Goal: Task Accomplishment & Management: Manage account settings

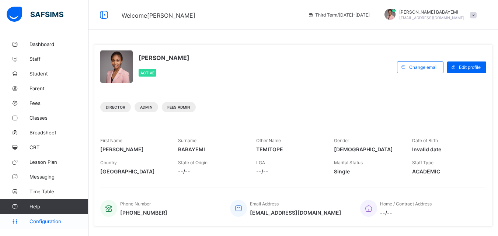
click at [51, 224] on span "Configuration" at bounding box center [58, 221] width 59 height 6
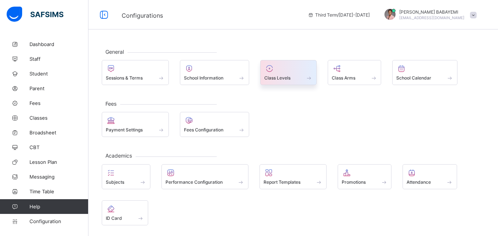
click at [305, 74] on span at bounding box center [288, 74] width 48 height 2
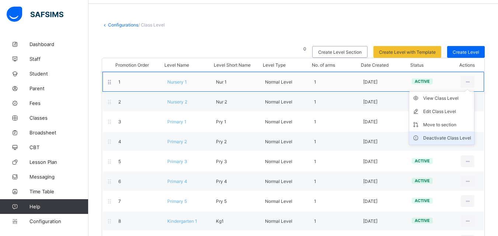
scroll to position [37, 0]
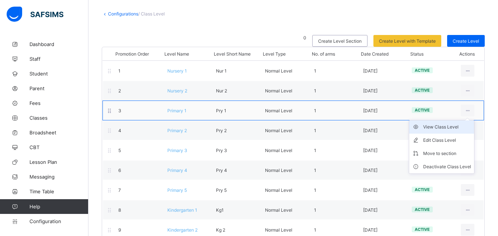
click at [459, 127] on div "View Class Level" at bounding box center [447, 126] width 48 height 7
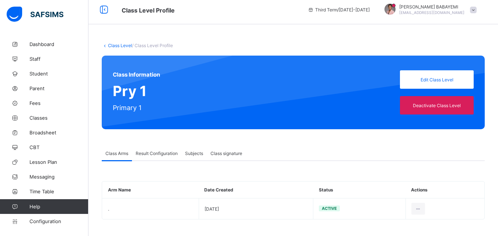
scroll to position [7, 0]
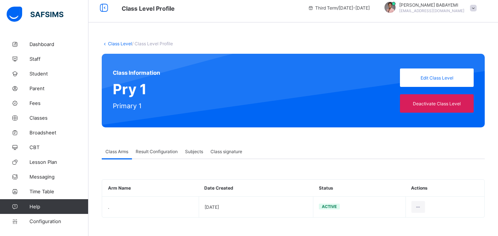
click at [163, 153] on span "Result Configuration" at bounding box center [157, 152] width 42 height 6
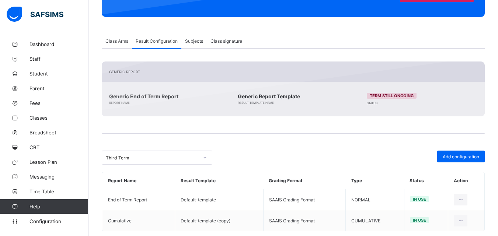
scroll to position [131, 0]
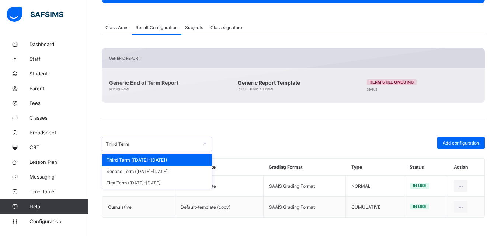
click at [205, 145] on icon at bounding box center [205, 143] width 3 height 1
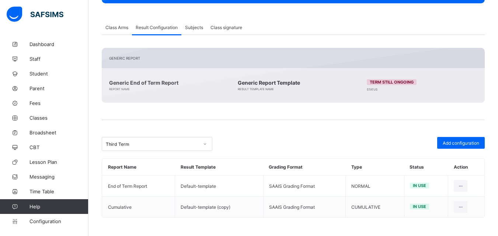
click at [242, 138] on div "Third Term" at bounding box center [197, 144] width 190 height 14
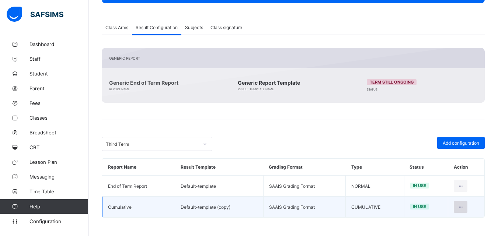
click at [463, 206] on icon at bounding box center [460, 207] width 6 height 6
click at [288, 181] on tbody "End of Term Report Default-template SAAIS Grading Format NORMAL in use Cumulati…" at bounding box center [293, 197] width 382 height 42
click at [291, 204] on td "SAAIS Grading Format" at bounding box center [304, 207] width 82 height 21
click at [325, 207] on td "SAAIS Grading Format" at bounding box center [304, 207] width 82 height 21
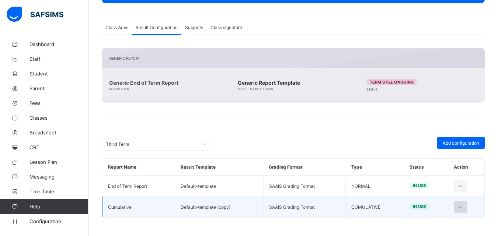
click at [463, 205] on icon at bounding box center [460, 207] width 6 height 6
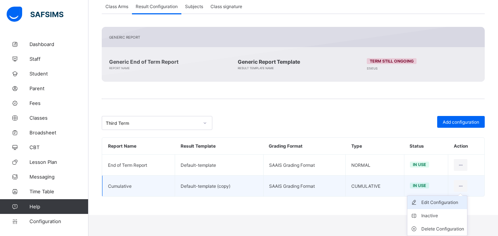
click at [438, 204] on div "Edit Configuration" at bounding box center [442, 202] width 43 height 7
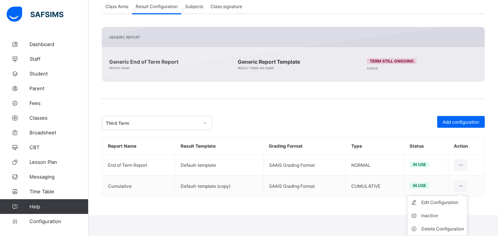
type input "**********"
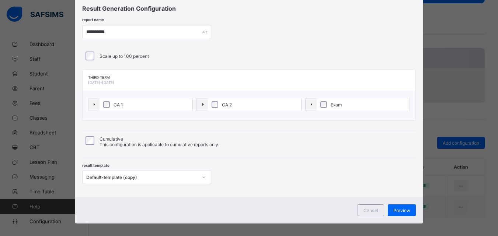
scroll to position [27, 0]
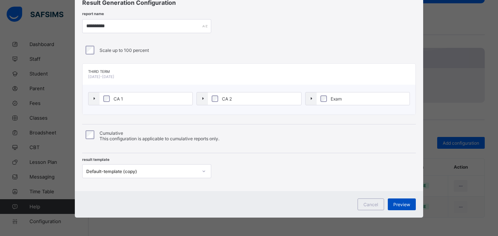
click at [404, 204] on span "Preview" at bounding box center [401, 205] width 17 height 6
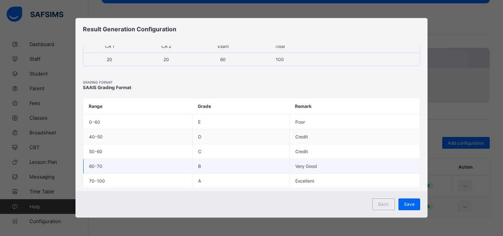
scroll to position [39, 0]
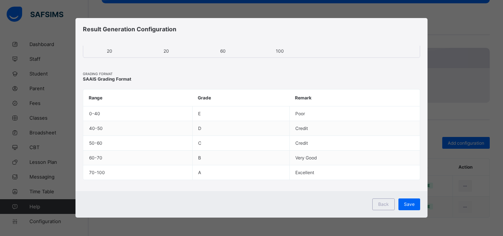
click at [385, 205] on span "Back" at bounding box center [383, 204] width 11 height 6
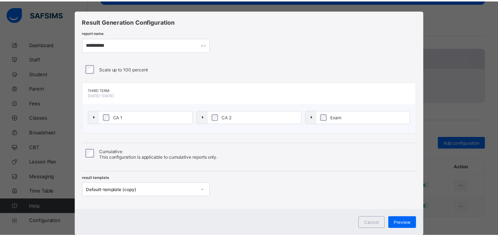
scroll to position [27, 0]
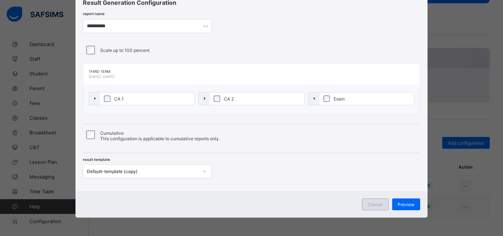
click at [373, 201] on div "Cancel" at bounding box center [375, 205] width 27 height 12
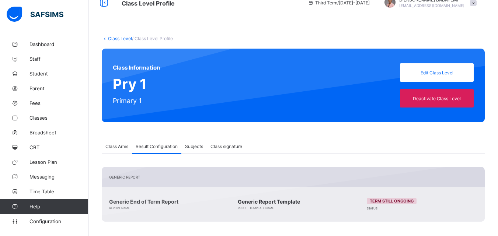
scroll to position [0, 0]
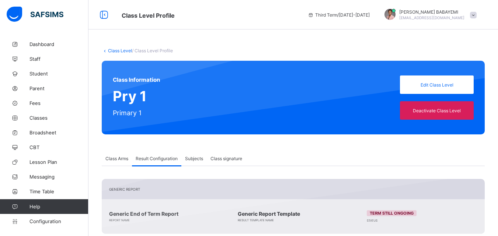
click at [121, 159] on span "Class Arms" at bounding box center [116, 159] width 23 height 6
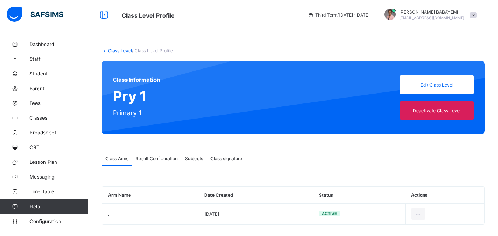
scroll to position [7, 0]
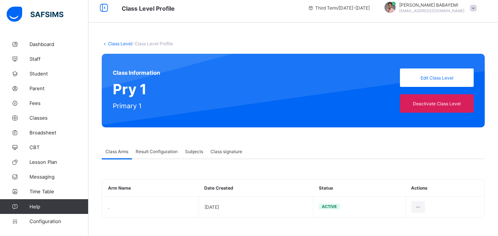
click at [125, 43] on link "Class Level" at bounding box center [120, 44] width 24 height 6
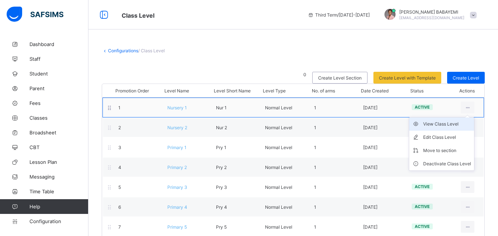
click at [465, 125] on div "View Class Level" at bounding box center [447, 123] width 48 height 7
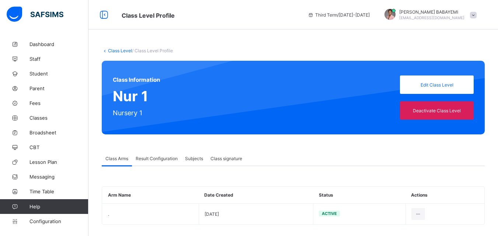
click at [151, 161] on span "Result Configuration" at bounding box center [157, 159] width 42 height 6
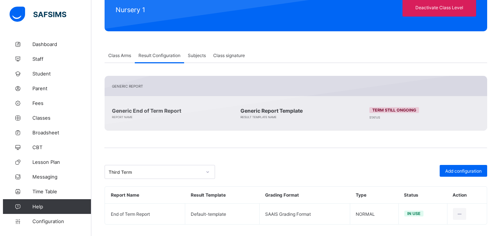
scroll to position [110, 0]
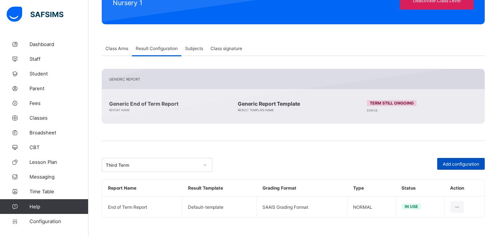
click at [469, 161] on span "Add configuration" at bounding box center [460, 164] width 36 height 6
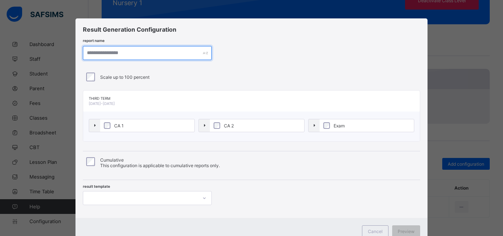
click at [123, 54] on input "text" at bounding box center [147, 53] width 129 height 14
type input "**********"
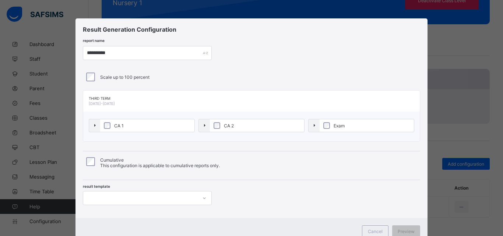
scroll to position [27, 0]
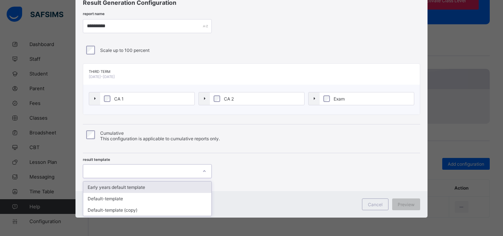
click at [205, 171] on div at bounding box center [204, 171] width 13 height 12
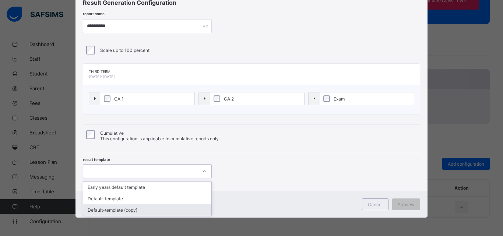
click at [140, 210] on div "Default-template (copy)" at bounding box center [147, 209] width 128 height 11
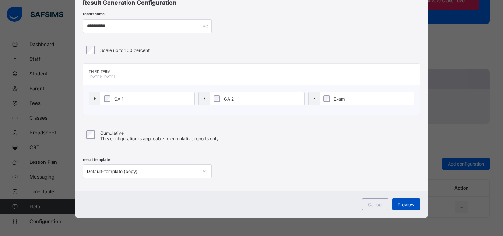
click at [401, 203] on span "Preview" at bounding box center [406, 205] width 17 height 6
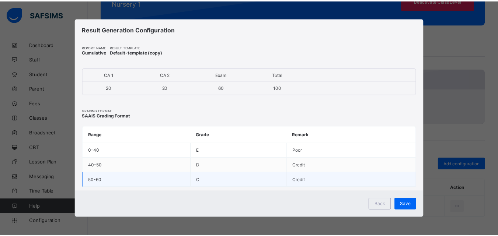
scroll to position [0, 0]
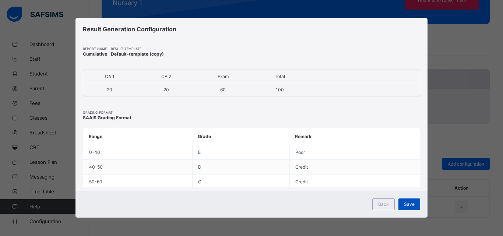
click at [410, 204] on span "Save" at bounding box center [409, 204] width 11 height 6
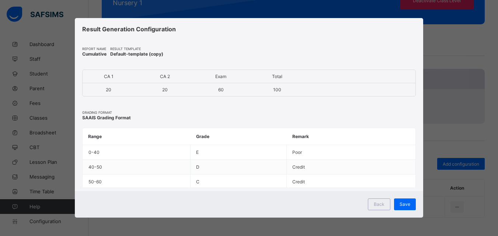
click at [158, 53] on span "Default-template (copy)" at bounding box center [136, 54] width 53 height 6
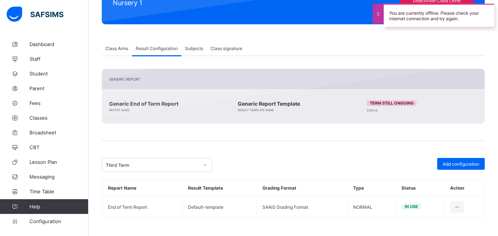
scroll to position [110, 0]
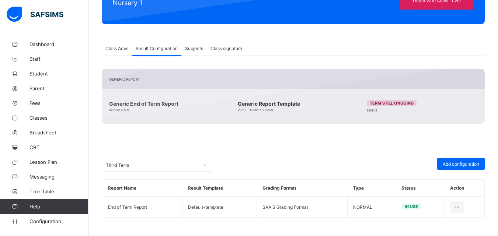
click at [206, 164] on icon at bounding box center [205, 164] width 4 height 7
click at [256, 165] on div "Third Term" at bounding box center [197, 165] width 190 height 14
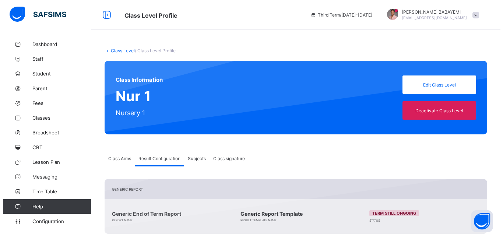
scroll to position [131, 0]
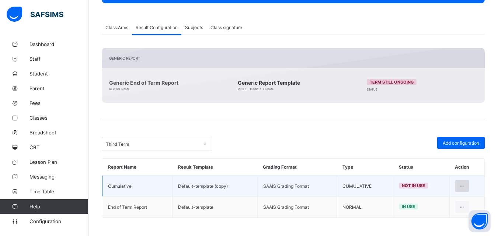
click at [465, 188] on icon at bounding box center [462, 186] width 6 height 6
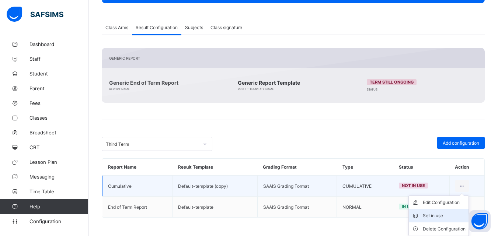
click at [432, 216] on div "Set in use" at bounding box center [444, 215] width 43 height 7
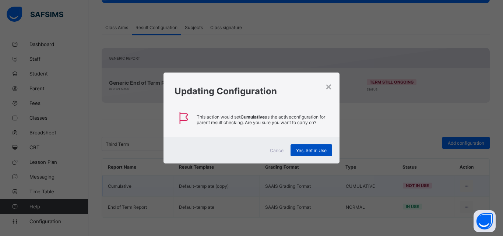
click at [318, 150] on span "Yes, Set in Use" at bounding box center [311, 151] width 31 height 6
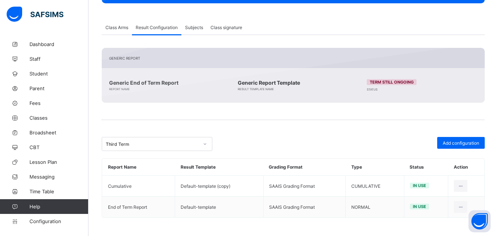
scroll to position [0, 0]
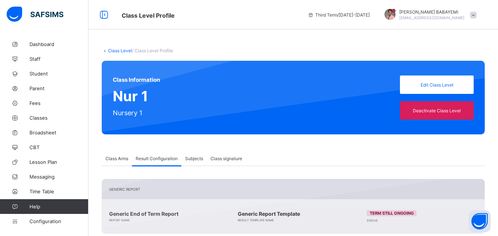
click at [124, 51] on link "Class Level" at bounding box center [120, 51] width 24 height 6
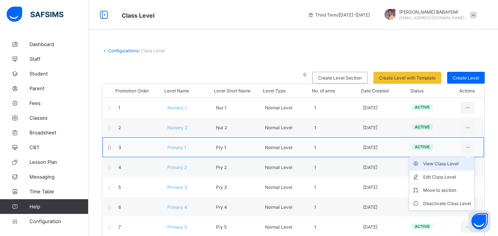
click at [453, 167] on div "View Class Level" at bounding box center [447, 163] width 48 height 7
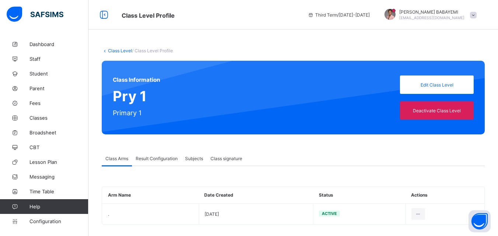
click at [165, 160] on span "Result Configuration" at bounding box center [157, 159] width 42 height 6
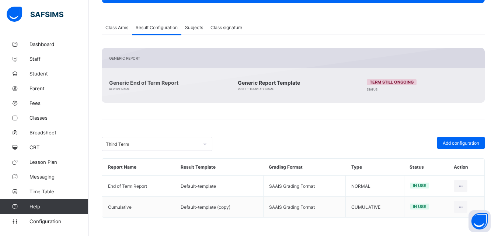
scroll to position [131, 0]
click at [123, 32] on div "Class Arms" at bounding box center [117, 27] width 30 height 15
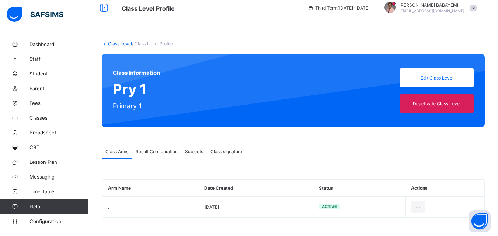
scroll to position [0, 0]
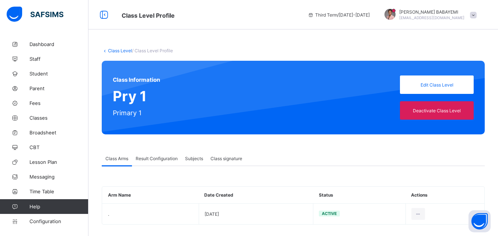
click at [118, 48] on div "Class Level / Class Level Profile Class Information Pry 1 Primary 1 Edit Class …" at bounding box center [292, 140] width 409 height 206
click at [121, 50] on link "Class Level" at bounding box center [120, 51] width 24 height 6
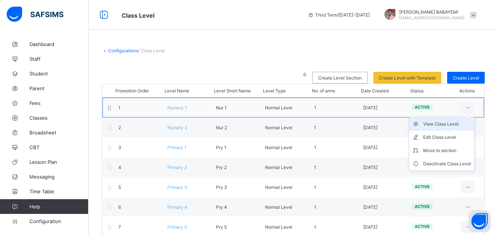
click at [467, 125] on div "View Class Level" at bounding box center [447, 123] width 48 height 7
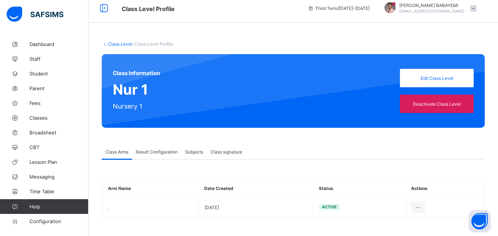
scroll to position [7, 0]
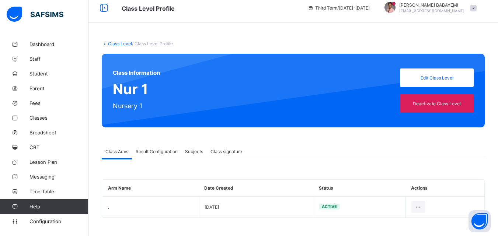
click at [158, 157] on div "Result Configuration" at bounding box center [156, 151] width 49 height 15
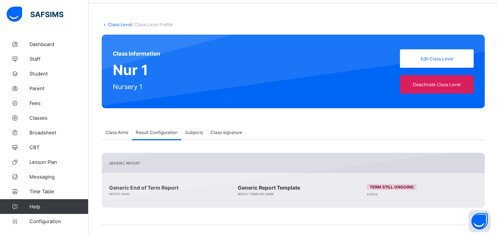
scroll to position [0, 0]
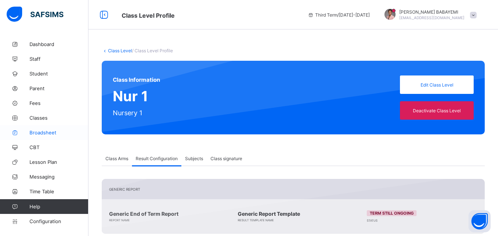
click at [50, 134] on span "Broadsheet" at bounding box center [58, 133] width 59 height 6
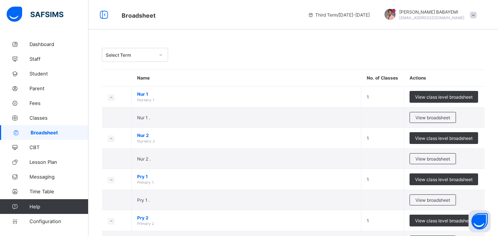
click at [445, 121] on div "View broadsheet" at bounding box center [432, 117] width 46 height 11
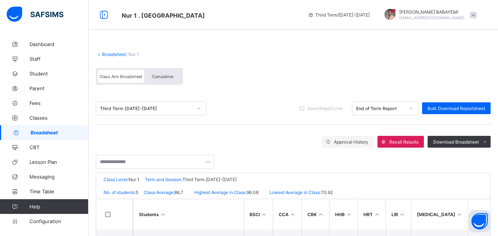
click at [167, 76] on span "Cumulative" at bounding box center [162, 76] width 21 height 5
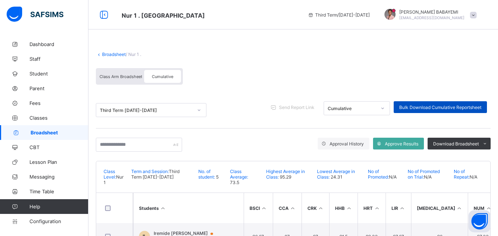
click at [445, 108] on span "Bulk Download Cumulative Reportsheet" at bounding box center [440, 108] width 82 height 6
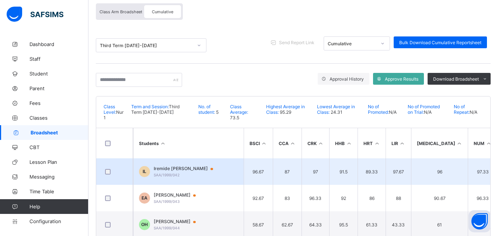
scroll to position [64, 0]
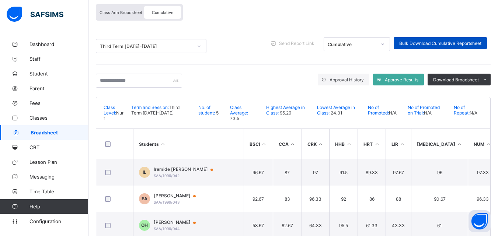
click at [449, 43] on span "Bulk Download Cumulative Reportsheet" at bounding box center [440, 44] width 82 height 6
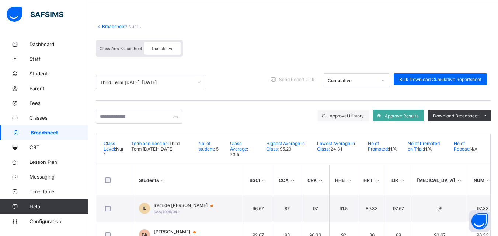
scroll to position [0, 0]
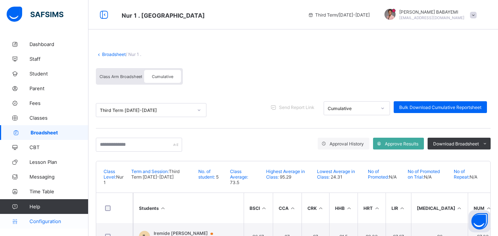
click at [50, 220] on span "Configuration" at bounding box center [58, 221] width 59 height 6
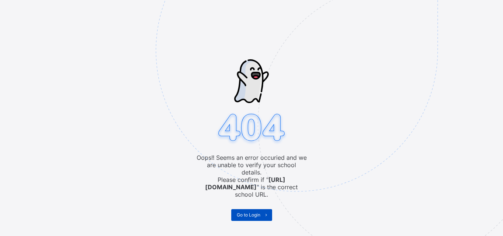
click at [257, 212] on span "Go to Login" at bounding box center [249, 215] width 24 height 6
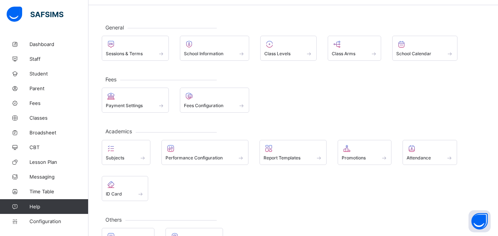
scroll to position [52, 0]
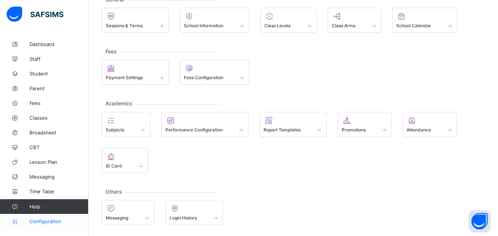
click at [46, 219] on span "Configuration" at bounding box center [58, 221] width 59 height 6
click at [48, 220] on span "Configuration" at bounding box center [58, 221] width 59 height 6
click at [50, 220] on span "Configuration" at bounding box center [58, 221] width 59 height 6
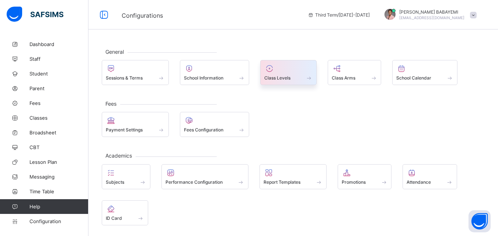
click at [281, 77] on span "Class Levels" at bounding box center [277, 78] width 26 height 6
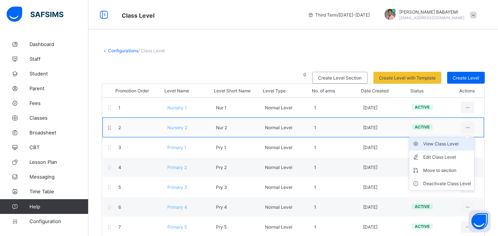
click at [470, 146] on div "View Class Level" at bounding box center [447, 143] width 48 height 7
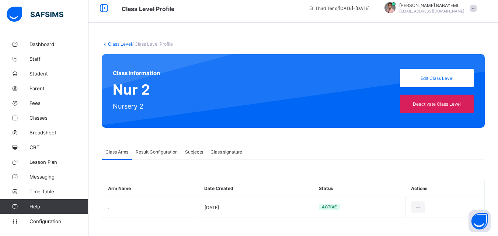
scroll to position [7, 0]
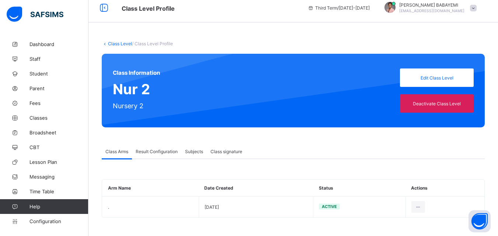
click at [154, 153] on span "Result Configuration" at bounding box center [157, 152] width 42 height 6
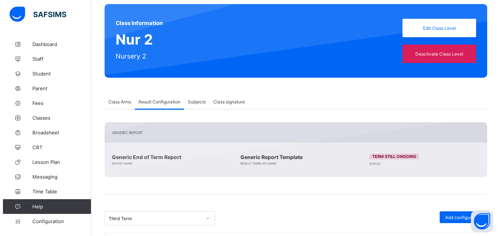
scroll to position [110, 0]
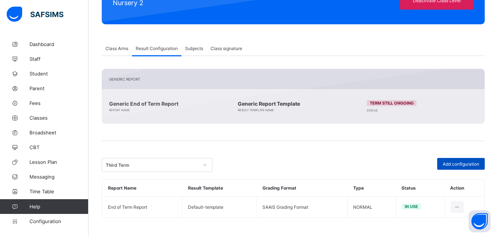
click at [461, 164] on span "Add configuration" at bounding box center [460, 164] width 36 height 6
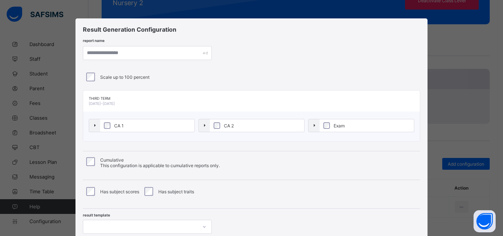
click at [210, 126] on label "CA 2" at bounding box center [257, 125] width 94 height 13
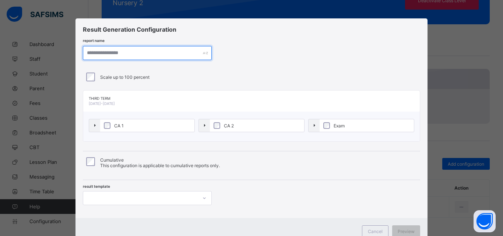
click at [166, 54] on input "text" at bounding box center [147, 53] width 129 height 14
click at [85, 54] on input "**********" at bounding box center [147, 53] width 129 height 14
click at [86, 53] on input "**********" at bounding box center [147, 53] width 129 height 14
type input "**********"
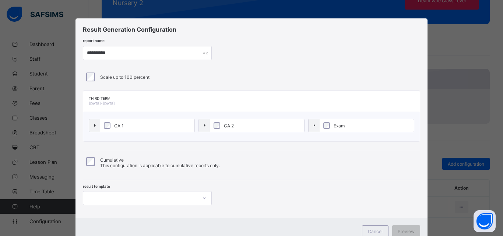
click at [270, 64] on div "**********" at bounding box center [252, 118] width 352 height 200
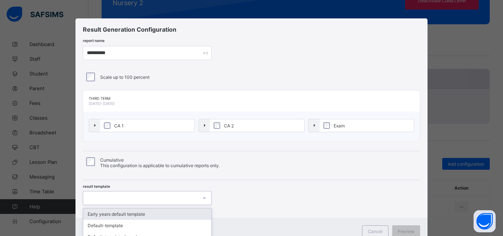
scroll to position [10, 0]
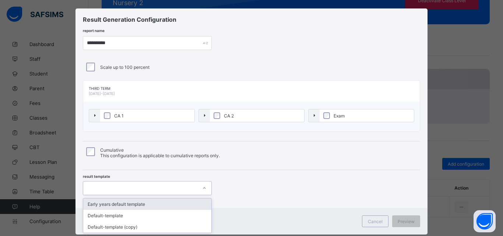
click at [204, 196] on div "**********" at bounding box center [252, 108] width 352 height 200
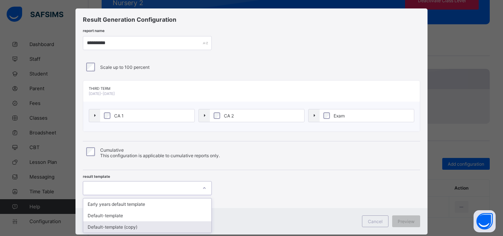
click at [177, 227] on div "Default-template (copy)" at bounding box center [147, 226] width 128 height 11
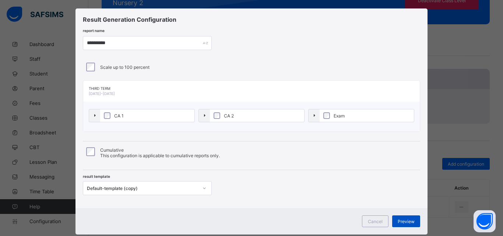
click at [405, 221] on span "Preview" at bounding box center [406, 222] width 17 height 6
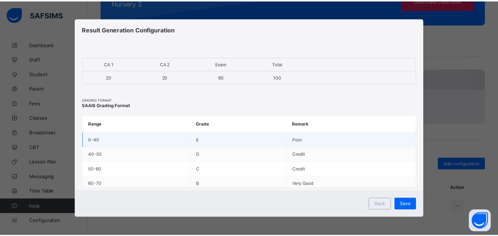
scroll to position [0, 0]
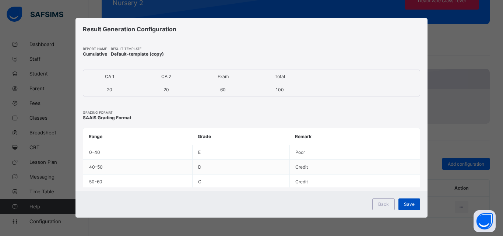
click at [406, 205] on span "Save" at bounding box center [409, 204] width 11 height 6
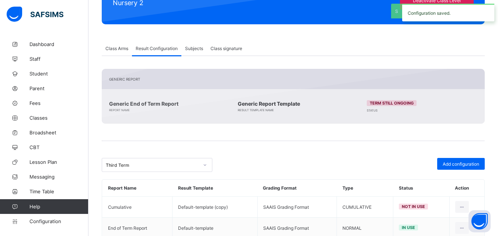
scroll to position [131, 0]
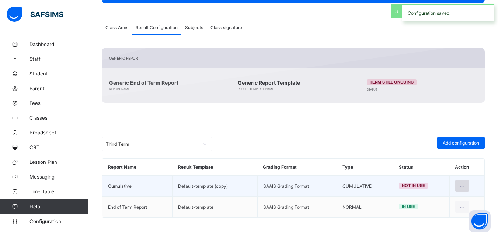
click at [465, 185] on icon at bounding box center [462, 186] width 6 height 6
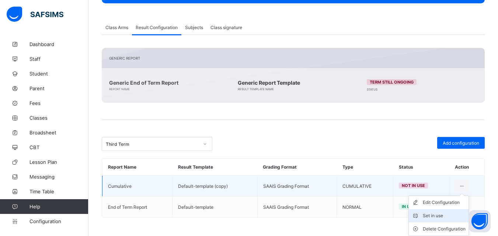
click at [438, 215] on div "Set in use" at bounding box center [444, 215] width 43 height 7
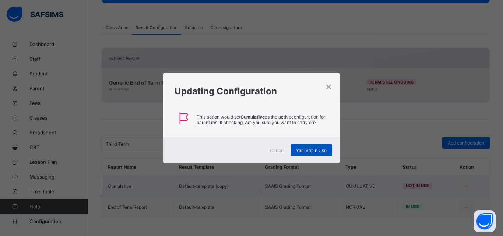
click at [305, 153] on span "Yes, Set in Use" at bounding box center [311, 151] width 31 height 6
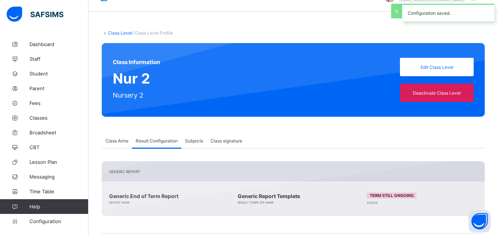
scroll to position [0, 0]
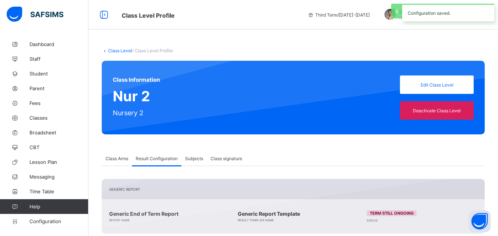
click at [123, 50] on link "Class Level" at bounding box center [120, 51] width 24 height 6
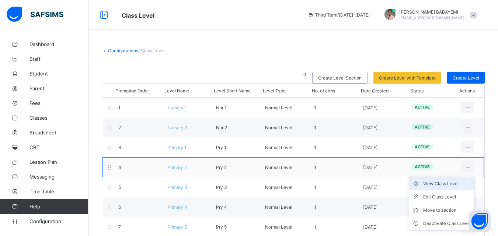
click at [458, 184] on div "View Class Level" at bounding box center [447, 183] width 48 height 7
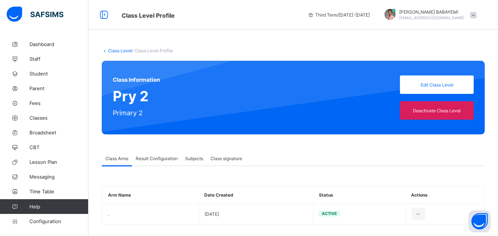
click at [164, 159] on span "Result Configuration" at bounding box center [157, 159] width 42 height 6
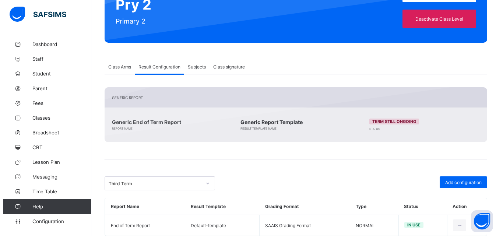
scroll to position [110, 0]
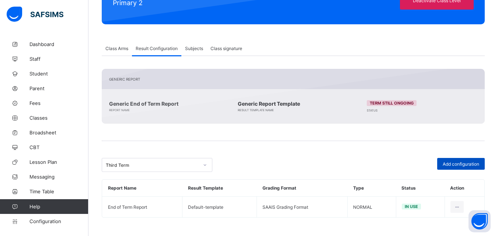
click at [472, 162] on span "Add configuration" at bounding box center [460, 164] width 36 height 6
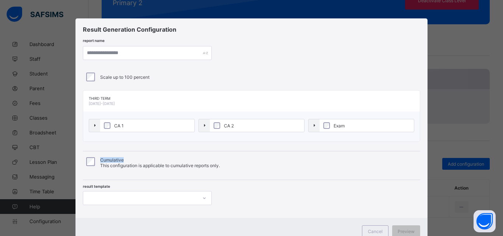
drag, startPoint x: 122, startPoint y: 159, endPoint x: 99, endPoint y: 158, distance: 22.9
click at [100, 158] on span "Cumulative" at bounding box center [112, 160] width 24 height 6
copy span "Cumulative"
click at [134, 54] on input "text" at bounding box center [147, 53] width 129 height 14
paste input "**********"
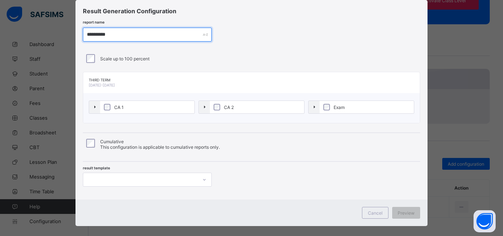
scroll to position [27, 0]
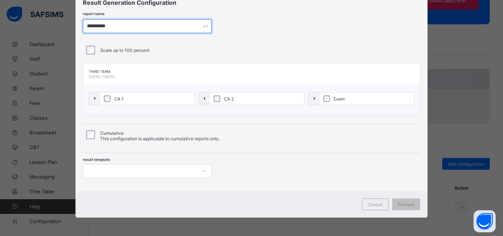
type input "**********"
click at [252, 127] on div "Cumulative This configuration is applicable to cumulative reports only." at bounding box center [251, 134] width 337 height 20
click at [277, 71] on div "Third Term 2024-2025" at bounding box center [251, 74] width 337 height 21
click at [277, 33] on div "**********" at bounding box center [251, 26] width 337 height 14
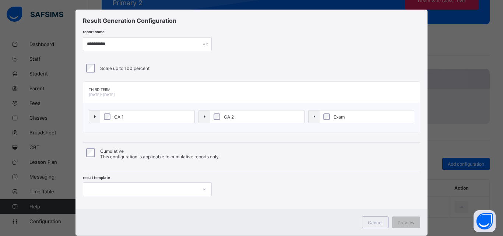
scroll to position [0, 0]
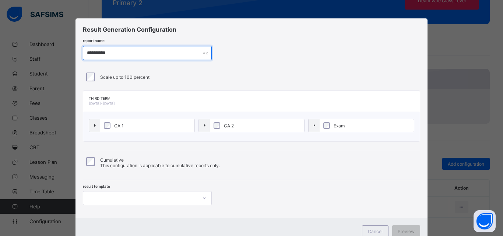
click at [126, 52] on input "**********" at bounding box center [147, 53] width 129 height 14
click at [127, 52] on input "**********" at bounding box center [147, 53] width 129 height 14
click at [212, 76] on div "Scale up to 100 percent" at bounding box center [252, 77] width 334 height 9
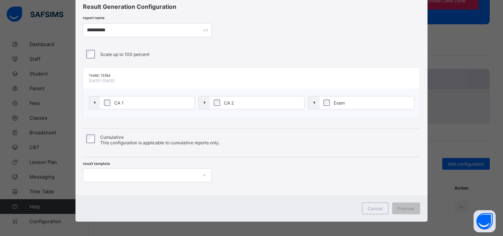
scroll to position [27, 0]
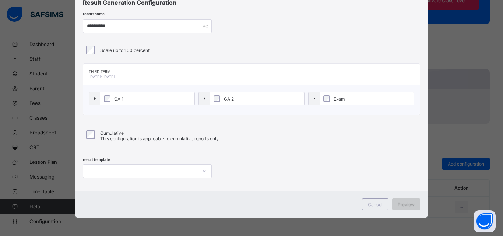
click at [396, 206] on div "Preview" at bounding box center [406, 205] width 28 height 12
click at [371, 201] on div "Cancel" at bounding box center [375, 205] width 27 height 12
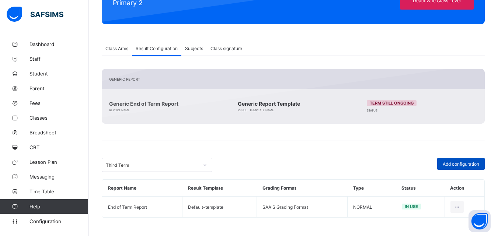
click at [465, 164] on span "Add configuration" at bounding box center [460, 164] width 36 height 6
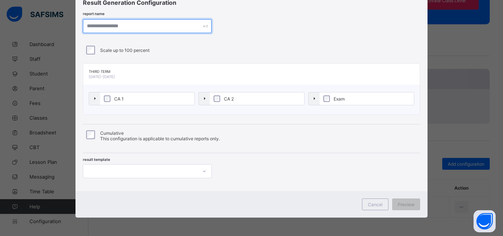
click at [149, 28] on input "text" at bounding box center [147, 26] width 129 height 14
type input "**********"
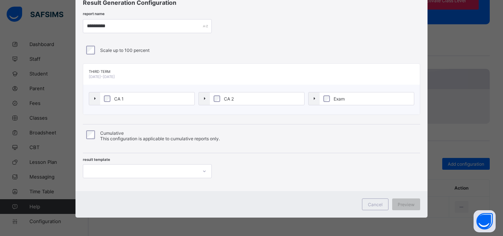
click at [218, 31] on div "**********" at bounding box center [166, 26] width 167 height 14
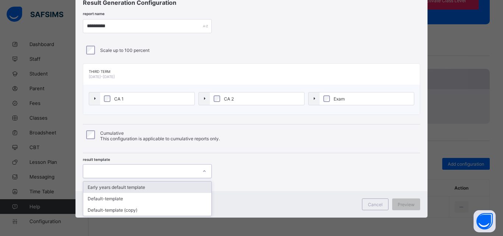
click at [203, 171] on icon at bounding box center [204, 171] width 4 height 7
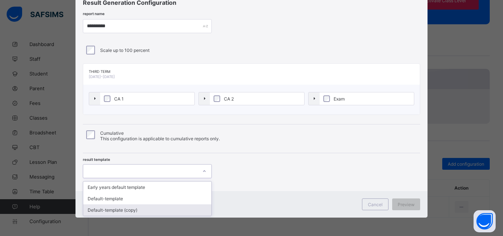
click at [161, 211] on div "Default-template (copy)" at bounding box center [147, 209] width 128 height 11
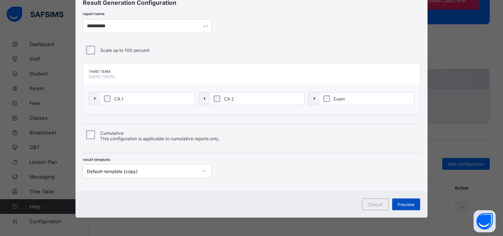
click at [403, 202] on span "Preview" at bounding box center [406, 205] width 17 height 6
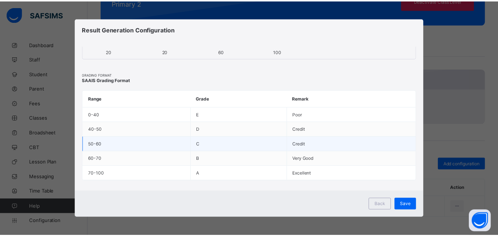
scroll to position [39, 0]
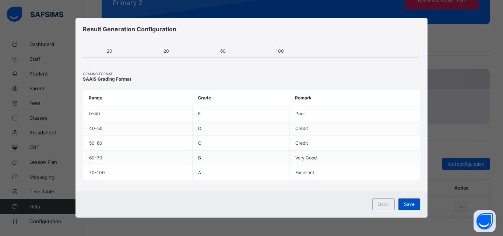
click at [405, 203] on span "Save" at bounding box center [409, 204] width 11 height 6
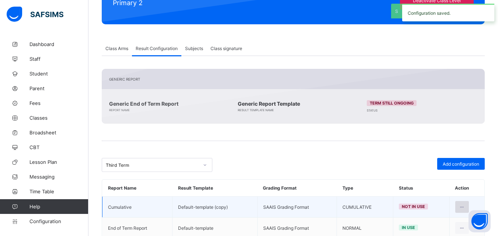
click at [465, 205] on icon at bounding box center [462, 207] width 6 height 6
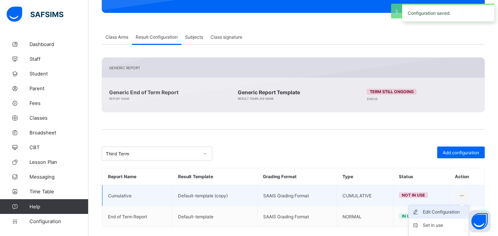
scroll to position [131, 0]
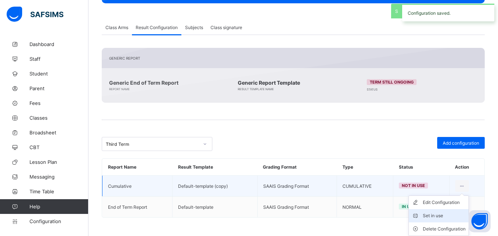
click at [439, 216] on div "Set in use" at bounding box center [444, 215] width 43 height 7
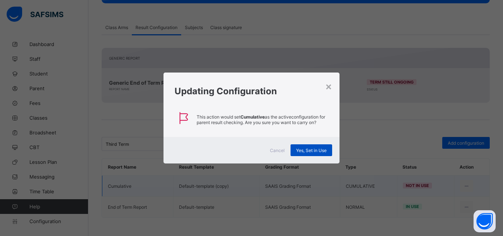
click at [307, 149] on span "Yes, Set in Use" at bounding box center [311, 151] width 31 height 6
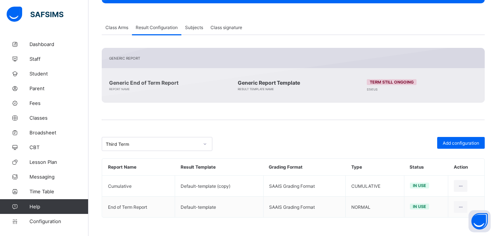
scroll to position [0, 0]
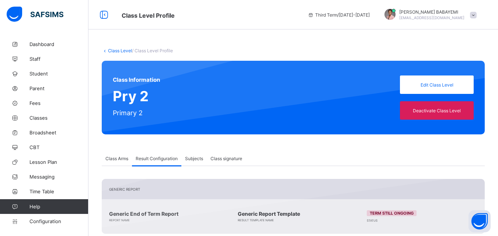
click at [116, 49] on link "Class Level" at bounding box center [120, 51] width 24 height 6
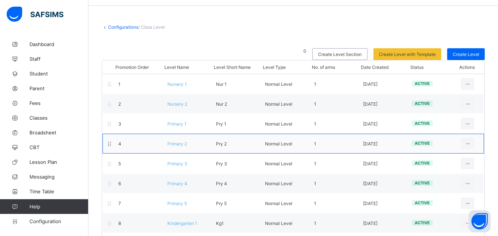
scroll to position [52, 0]
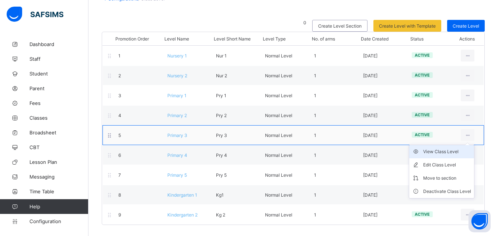
click at [453, 151] on div "View Class Level" at bounding box center [447, 151] width 48 height 7
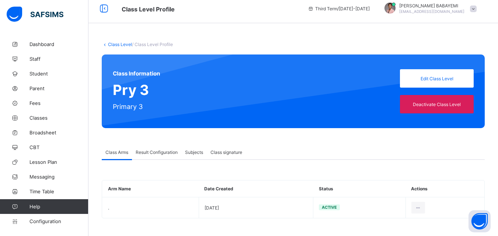
scroll to position [7, 0]
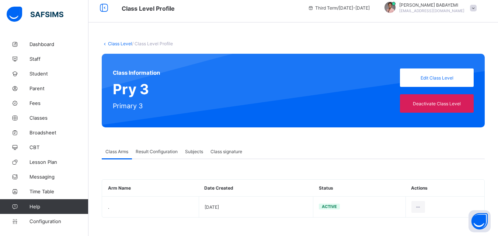
click at [135, 151] on div "Result Configuration" at bounding box center [156, 151] width 49 height 15
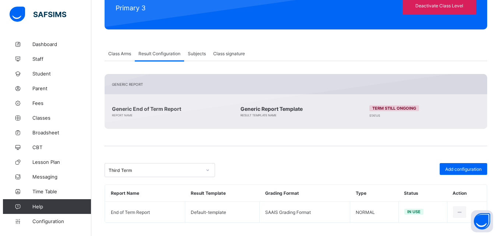
scroll to position [110, 0]
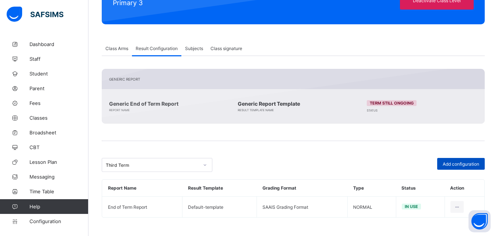
click at [456, 161] on div "Add configuration" at bounding box center [461, 164] width 48 height 12
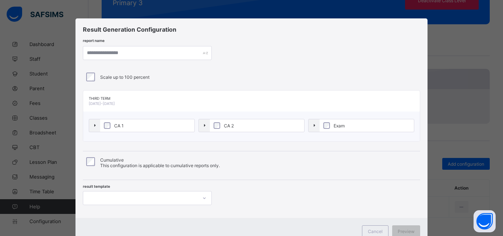
scroll to position [10, 0]
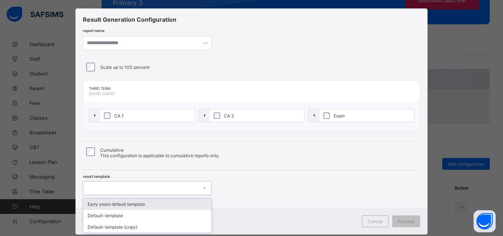
click at [207, 195] on div "option Early years default template focused, 1 of 3. 3 results available. Use U…" at bounding box center [147, 188] width 129 height 14
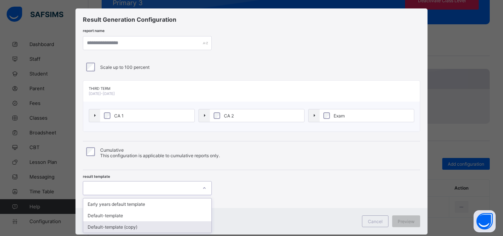
click at [187, 228] on div "Default-template (copy)" at bounding box center [147, 226] width 128 height 11
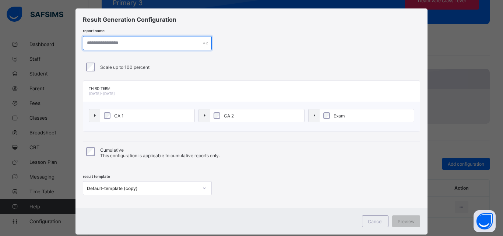
click at [146, 41] on input "text" at bounding box center [147, 43] width 129 height 14
paste input "**********"
type input "**********"
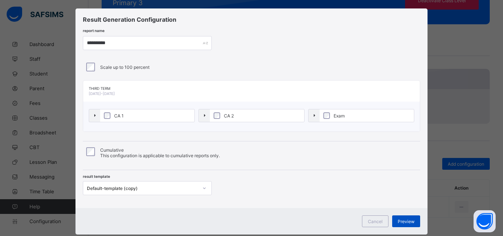
click at [400, 223] on span "Preview" at bounding box center [406, 222] width 17 height 6
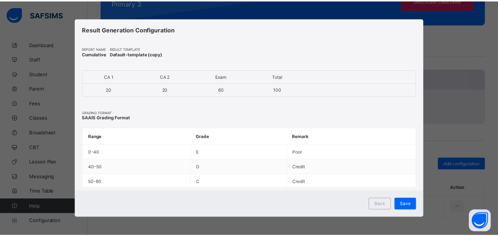
scroll to position [0, 0]
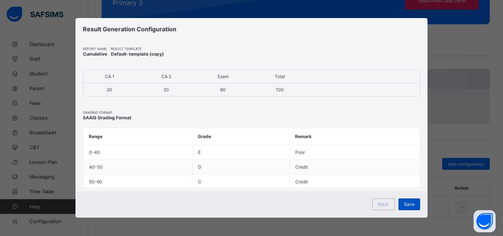
click at [407, 200] on div "Save" at bounding box center [410, 205] width 22 height 12
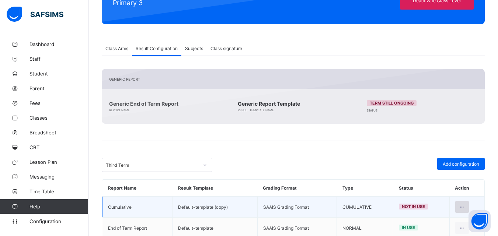
click at [469, 207] on div at bounding box center [462, 207] width 14 height 12
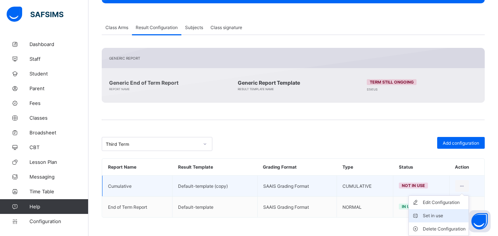
click at [446, 213] on div "Set in use" at bounding box center [444, 215] width 43 height 7
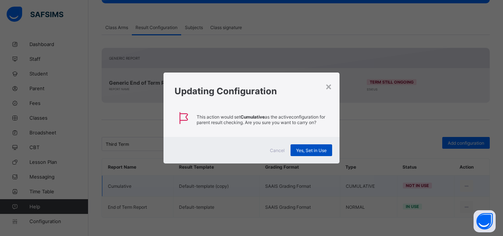
click at [306, 147] on div "Yes, Set in Use" at bounding box center [312, 150] width 42 height 12
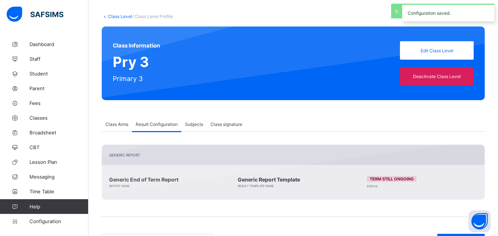
scroll to position [0, 0]
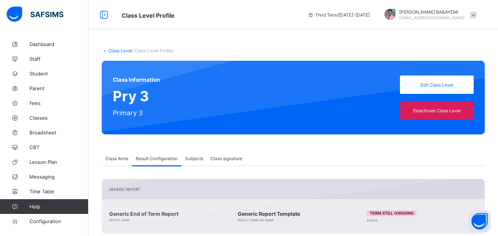
click at [118, 51] on link "Class Level" at bounding box center [120, 51] width 24 height 6
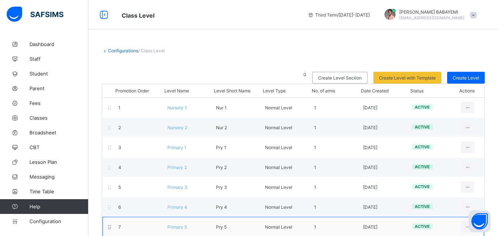
scroll to position [52, 0]
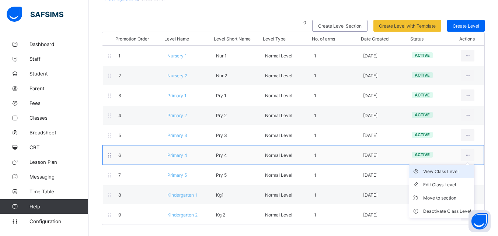
click at [464, 171] on div "View Class Level" at bounding box center [447, 171] width 48 height 7
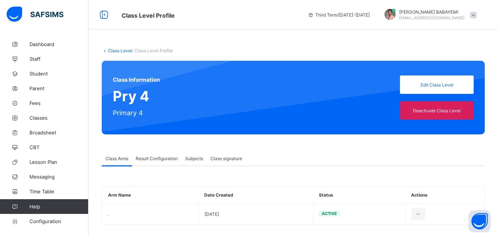
click at [150, 159] on span "Result Configuration" at bounding box center [157, 159] width 42 height 6
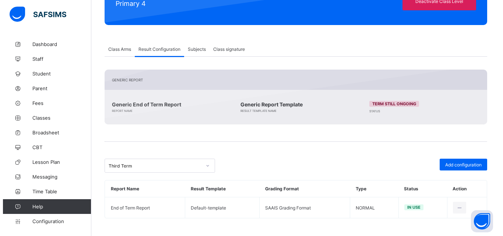
scroll to position [110, 0]
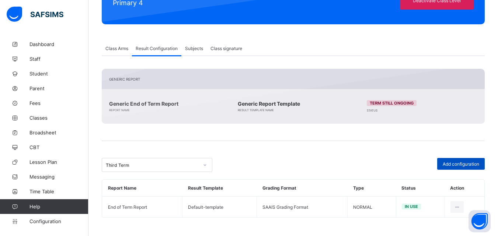
click at [463, 164] on span "Add configuration" at bounding box center [460, 164] width 36 height 6
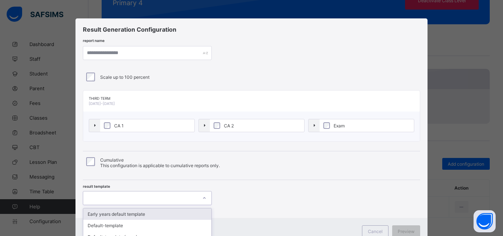
scroll to position [10, 0]
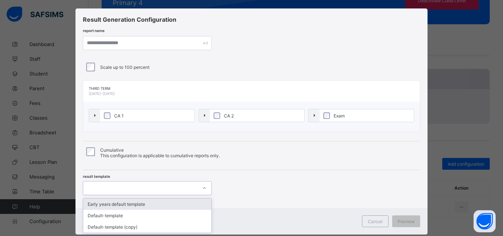
click at [203, 195] on div "option Early years default template focused, 1 of 3. 3 results available. Use U…" at bounding box center [147, 188] width 129 height 14
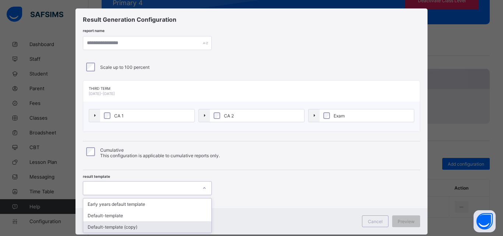
click at [168, 227] on div "Default-template (copy)" at bounding box center [147, 226] width 128 height 11
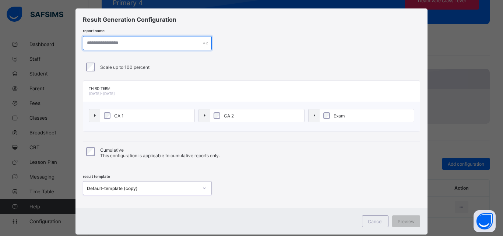
click at [154, 44] on input "text" at bounding box center [147, 43] width 129 height 14
paste input "**********"
type input "**********"
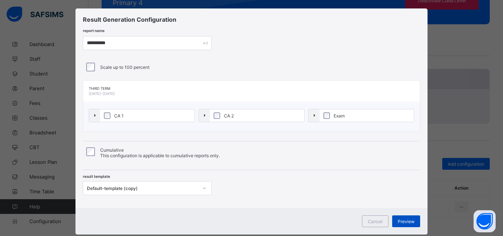
click at [409, 220] on span "Preview" at bounding box center [406, 222] width 17 height 6
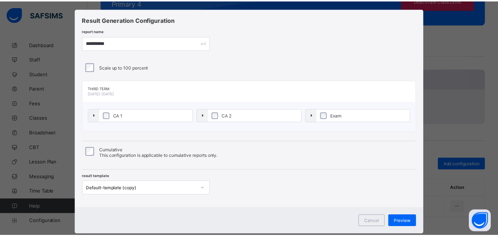
scroll to position [0, 0]
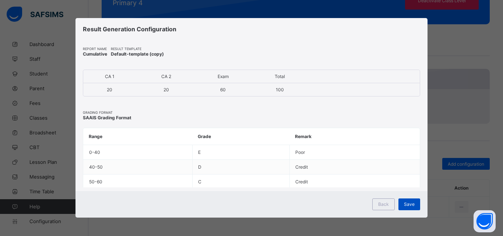
click at [411, 201] on span "Save" at bounding box center [409, 204] width 11 height 6
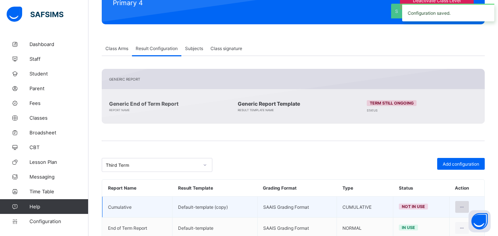
click at [463, 205] on icon at bounding box center [462, 207] width 6 height 6
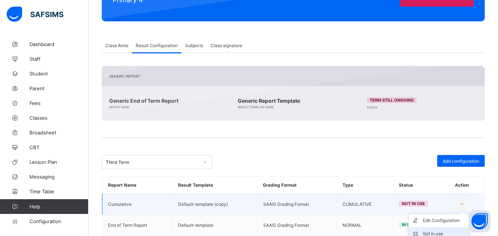
scroll to position [131, 0]
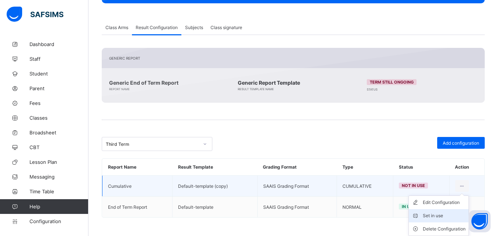
click at [445, 213] on div "Set in use" at bounding box center [444, 215] width 43 height 7
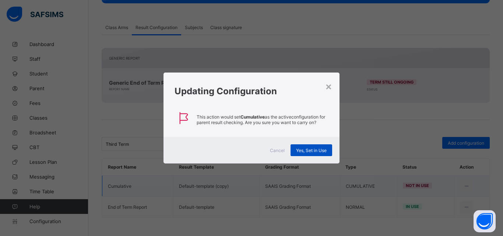
click at [309, 147] on div "Yes, Set in Use" at bounding box center [312, 150] width 42 height 12
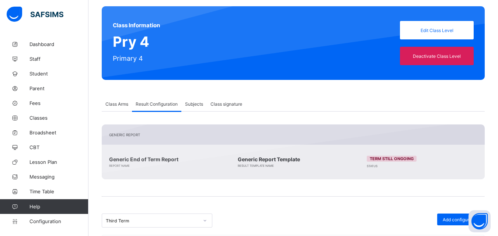
scroll to position [0, 0]
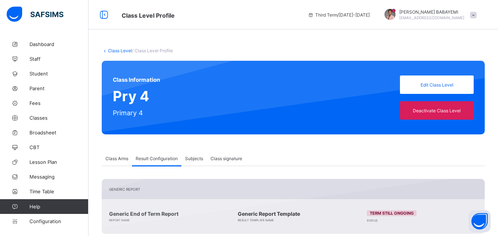
click at [122, 49] on link "Class Level" at bounding box center [120, 51] width 24 height 6
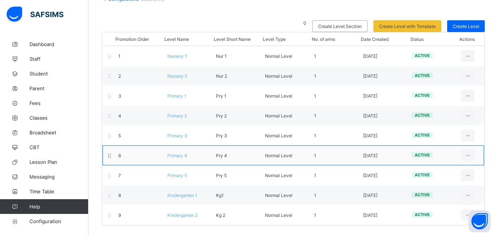
scroll to position [52, 0]
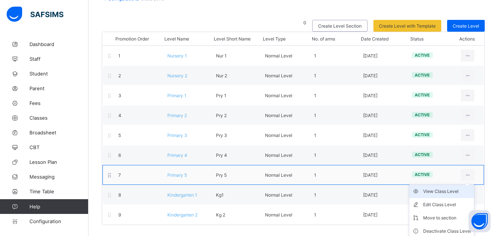
click at [453, 190] on div "View Class Level" at bounding box center [447, 191] width 48 height 7
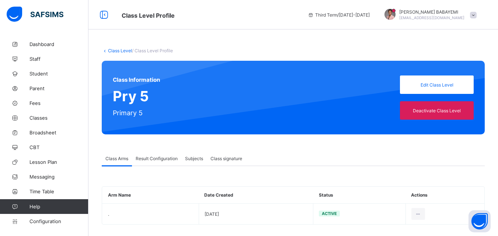
click at [150, 161] on span "Result Configuration" at bounding box center [157, 159] width 42 height 6
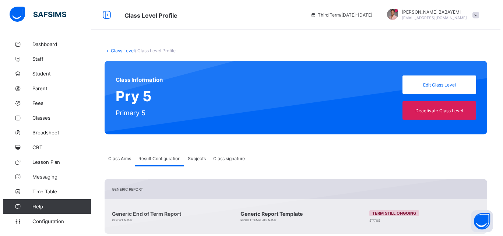
scroll to position [110, 0]
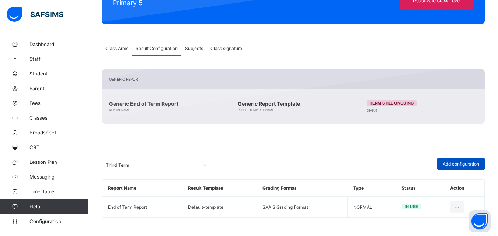
click at [457, 163] on span "Add configuration" at bounding box center [460, 164] width 36 height 6
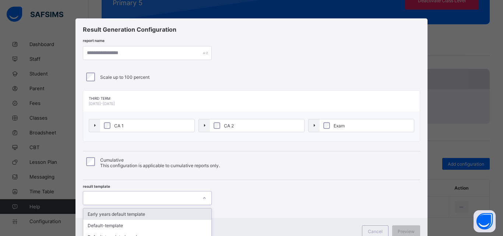
scroll to position [10, 0]
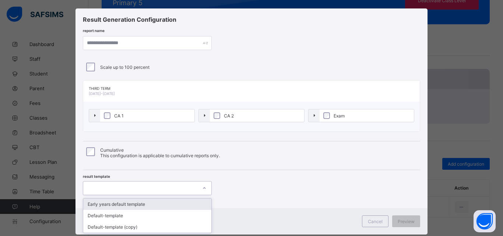
click at [203, 197] on div "Result Generation Configuration report name Scale up to 100 percent Third Term …" at bounding box center [252, 108] width 352 height 200
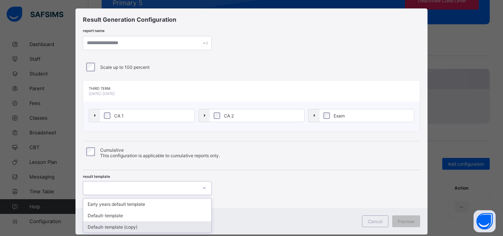
click at [190, 227] on div "Default-template (copy)" at bounding box center [147, 226] width 128 height 11
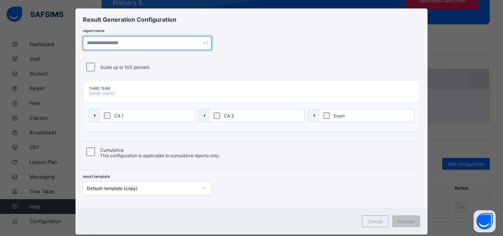
click at [90, 46] on input "text" at bounding box center [147, 43] width 129 height 14
paste input "**********"
type input "**********"
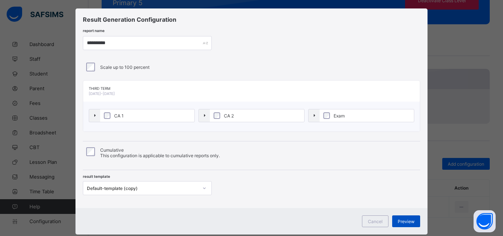
click at [409, 221] on span "Preview" at bounding box center [406, 222] width 17 height 6
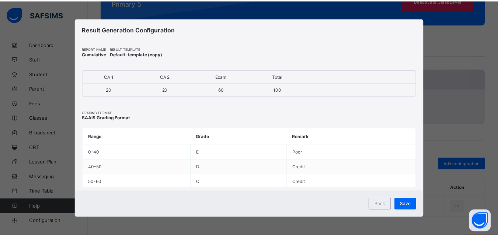
scroll to position [0, 0]
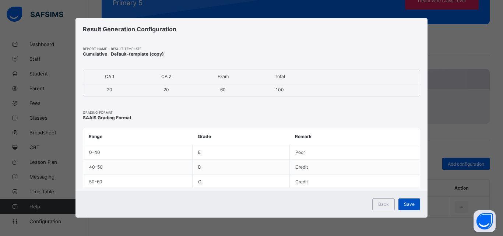
click at [409, 203] on span "Save" at bounding box center [409, 204] width 11 height 6
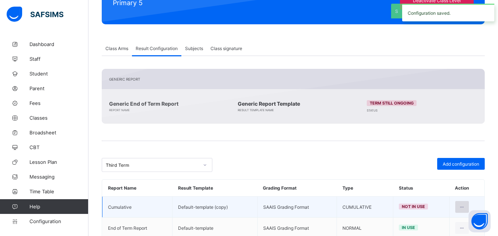
click at [464, 207] on icon at bounding box center [462, 207] width 6 height 6
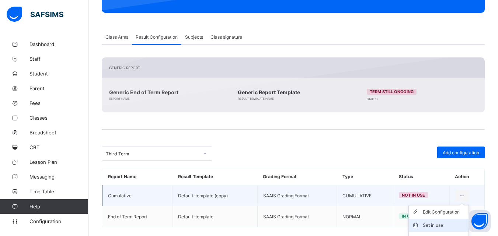
scroll to position [131, 0]
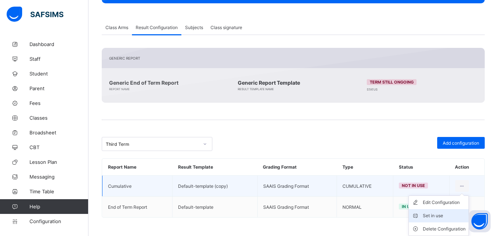
click at [450, 213] on div "Set in use" at bounding box center [444, 215] width 43 height 7
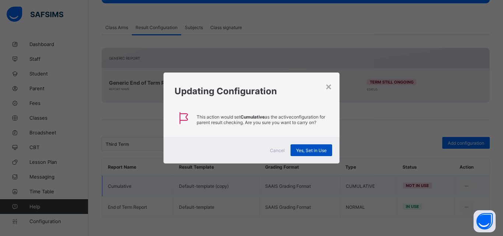
click at [317, 149] on span "Yes, Set in Use" at bounding box center [311, 151] width 31 height 6
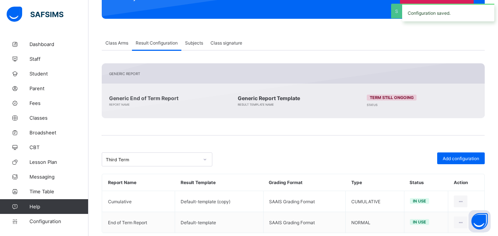
scroll to position [0, 0]
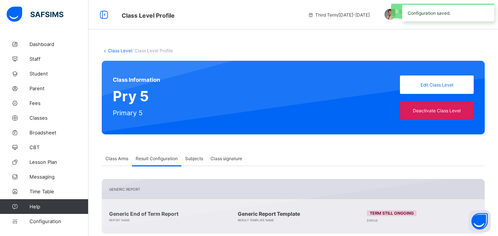
click at [124, 48] on link "Class Level" at bounding box center [120, 51] width 24 height 6
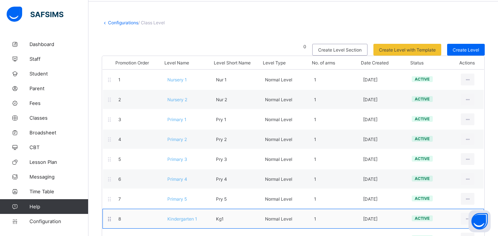
scroll to position [52, 0]
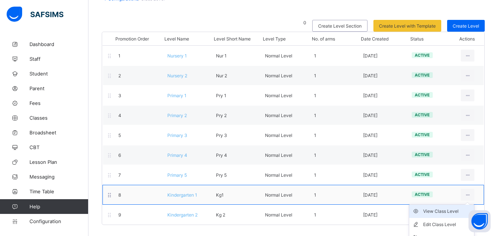
click at [456, 211] on div "View Class Level" at bounding box center [447, 211] width 48 height 7
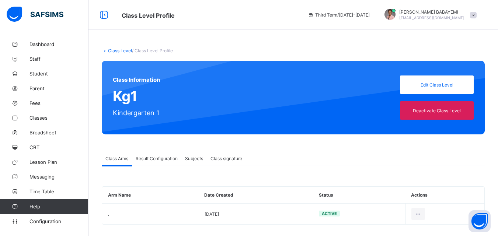
click at [165, 159] on span "Result Configuration" at bounding box center [157, 159] width 42 height 6
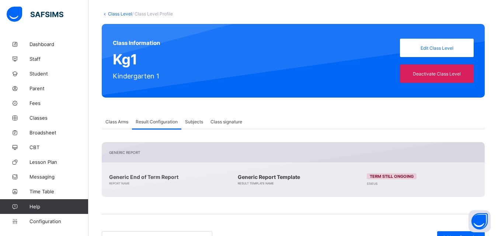
scroll to position [111, 0]
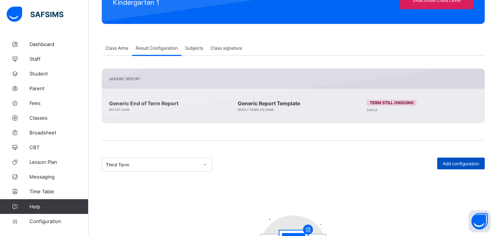
click at [459, 161] on span "Add configuration" at bounding box center [460, 164] width 36 height 6
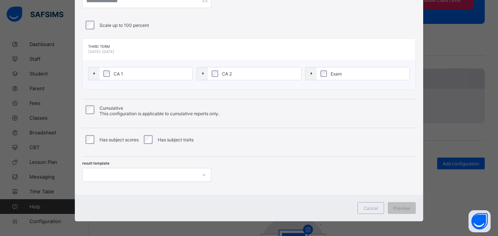
scroll to position [56, 0]
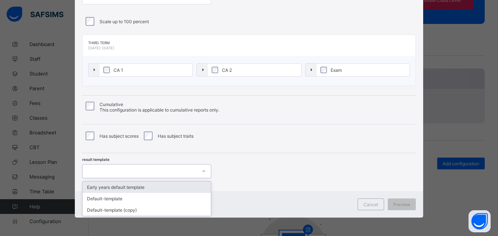
click at [201, 171] on icon at bounding box center [203, 171] width 4 height 7
click at [376, 205] on span "Cancel" at bounding box center [370, 205] width 15 height 6
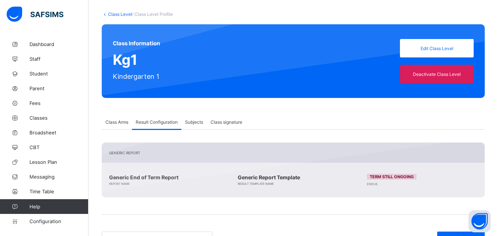
scroll to position [0, 0]
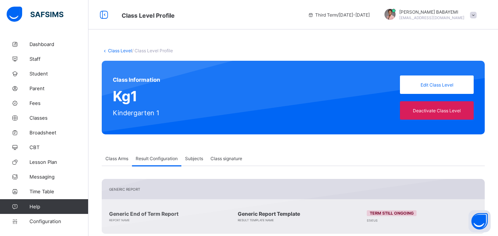
click at [119, 47] on div "Class Level / Class Level Profile Class Information Kg1 Kindergarten 1 Edit Cla…" at bounding box center [292, 237] width 409 height 400
click at [121, 49] on link "Class Level" at bounding box center [120, 51] width 24 height 6
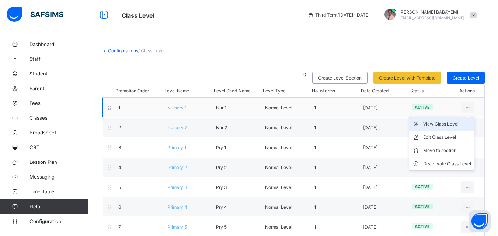
click at [455, 125] on div "View Class Level" at bounding box center [447, 123] width 48 height 7
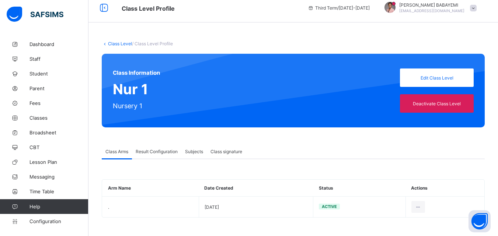
click at [150, 151] on span "Result Configuration" at bounding box center [157, 152] width 42 height 6
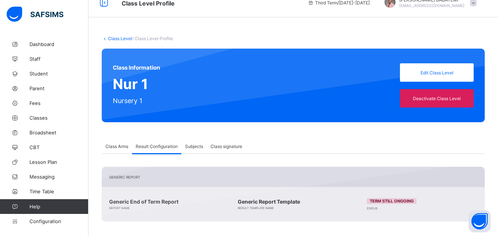
scroll to position [131, 0]
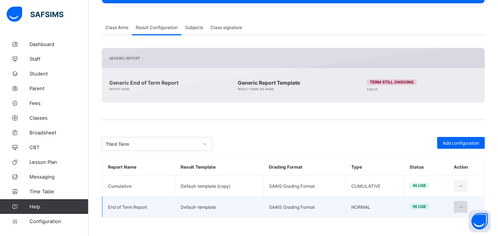
click at [463, 207] on icon at bounding box center [460, 207] width 6 height 6
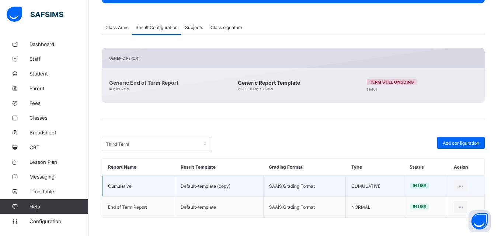
click at [369, 185] on tbody "Cumulative Default-template (copy) SAAIS Grading Format CUMULATIVE in use End o…" at bounding box center [293, 197] width 382 height 42
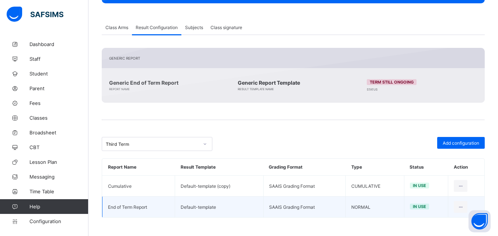
click at [399, 207] on td "NORMAL" at bounding box center [375, 207] width 59 height 21
click at [400, 207] on td "NORMAL" at bounding box center [375, 207] width 59 height 21
click at [463, 205] on icon at bounding box center [460, 207] width 6 height 6
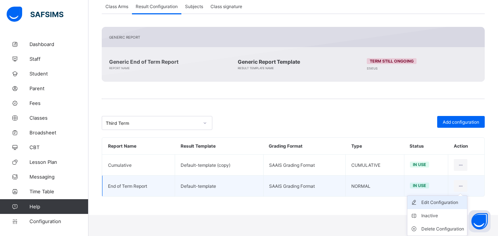
click at [447, 201] on div "Edit Configuration" at bounding box center [442, 202] width 43 height 7
type input "**********"
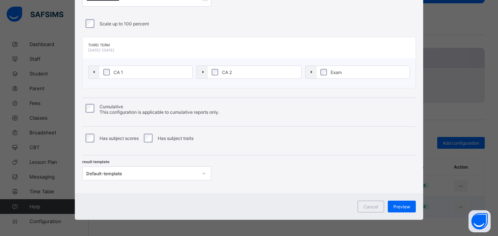
scroll to position [56, 0]
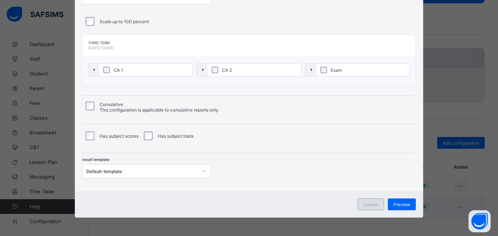
click at [375, 203] on span "Cancel" at bounding box center [370, 205] width 15 height 6
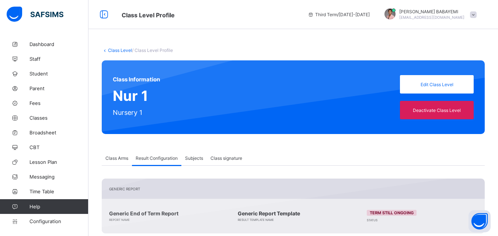
scroll to position [0, 0]
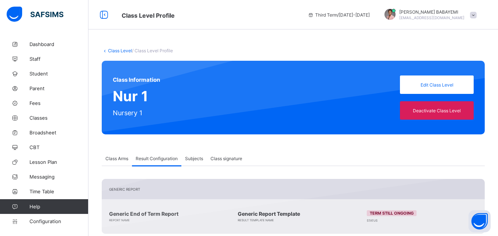
click at [126, 51] on link "Class Level" at bounding box center [120, 51] width 24 height 6
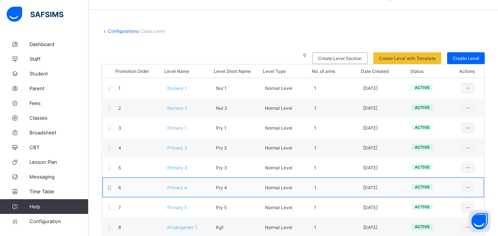
scroll to position [52, 0]
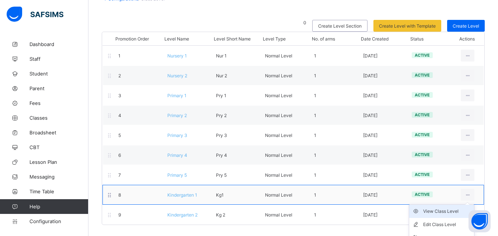
click at [443, 213] on div "View Class Level" at bounding box center [447, 211] width 48 height 7
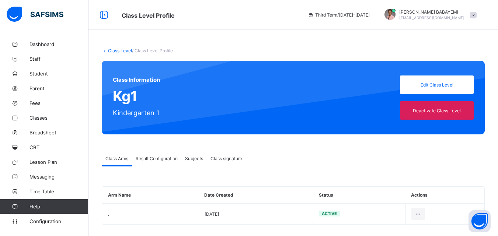
click at [161, 163] on div "Result Configuration" at bounding box center [156, 158] width 49 height 15
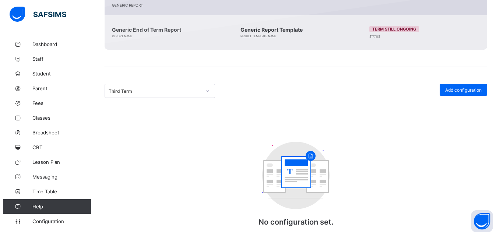
scroll to position [201, 0]
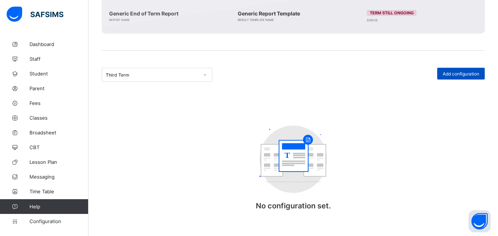
click at [464, 76] on span "Add configuration" at bounding box center [460, 74] width 36 height 6
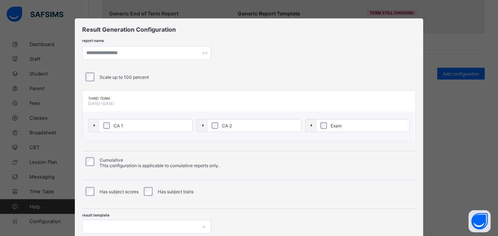
click at [99, 124] on label "CA 1" at bounding box center [145, 125] width 93 height 13
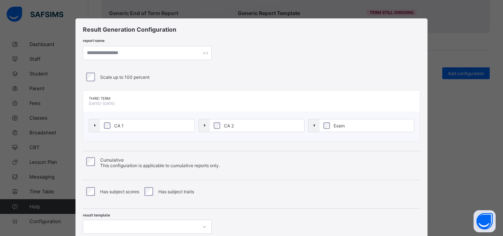
click at [219, 124] on label "CA 2" at bounding box center [257, 125] width 94 height 13
click at [143, 54] on input "text" at bounding box center [147, 53] width 129 height 14
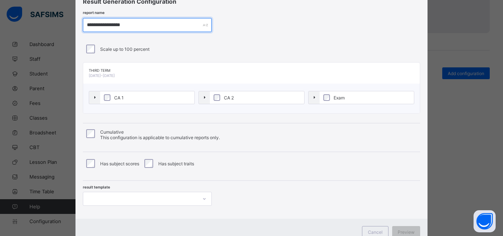
scroll to position [56, 0]
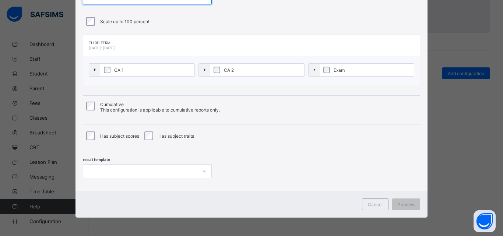
type input "**********"
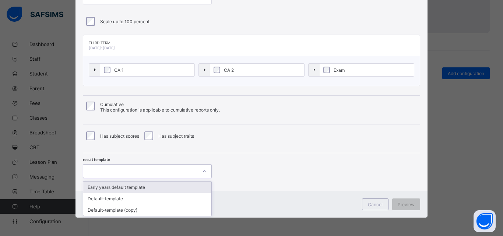
click at [202, 171] on icon at bounding box center [204, 171] width 4 height 7
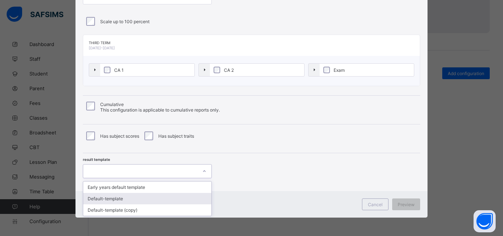
click at [153, 199] on div "Default-template" at bounding box center [147, 198] width 128 height 11
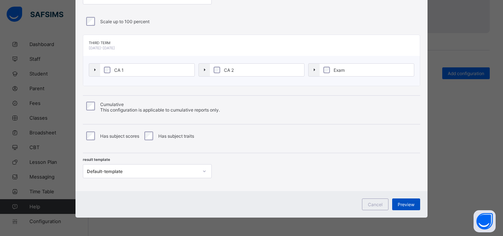
click at [403, 206] on span "Preview" at bounding box center [406, 205] width 17 height 6
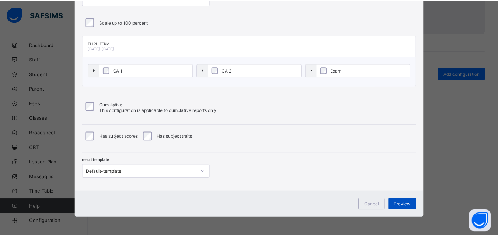
scroll to position [0, 0]
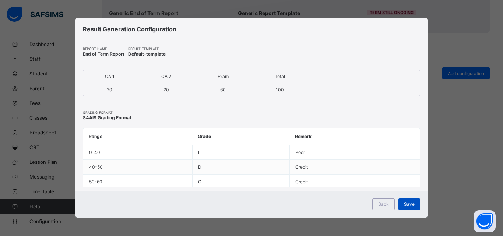
click at [413, 203] on span "Save" at bounding box center [409, 204] width 11 height 6
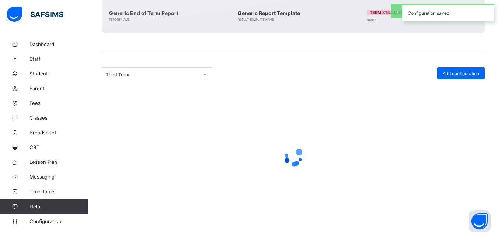
scroll to position [110, 0]
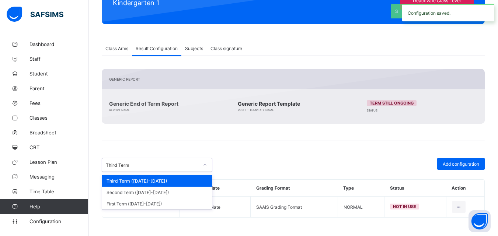
click at [205, 164] on icon at bounding box center [205, 164] width 4 height 7
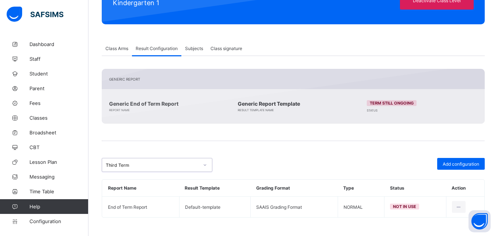
click at [206, 164] on icon at bounding box center [205, 164] width 4 height 7
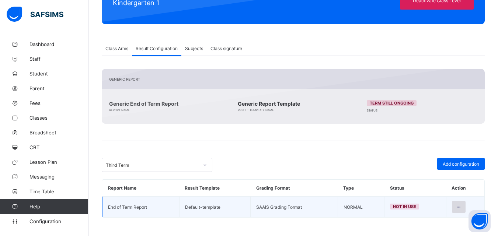
click at [462, 206] on icon at bounding box center [458, 207] width 6 height 6
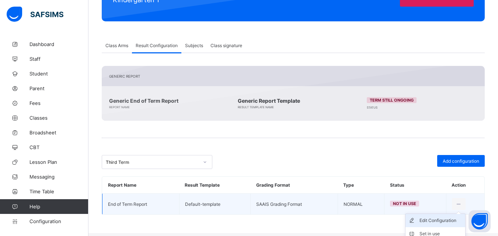
scroll to position [131, 0]
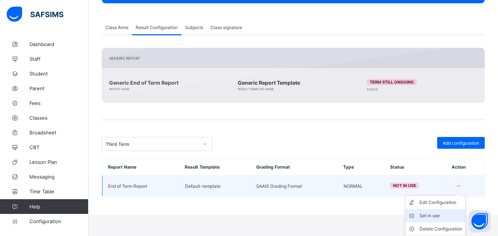
click at [442, 213] on div "Set in use" at bounding box center [440, 215] width 43 height 7
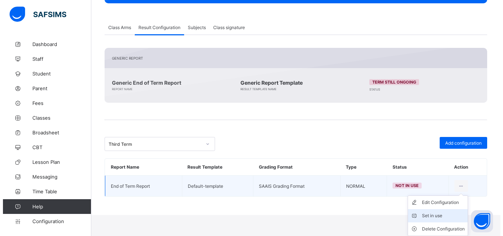
scroll to position [110, 0]
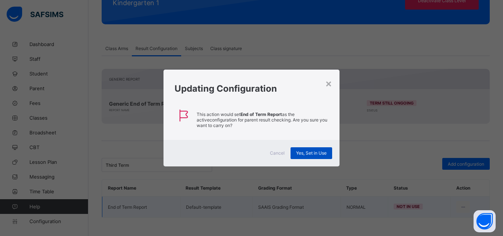
click at [312, 152] on span "Yes, Set in Use" at bounding box center [311, 153] width 31 height 6
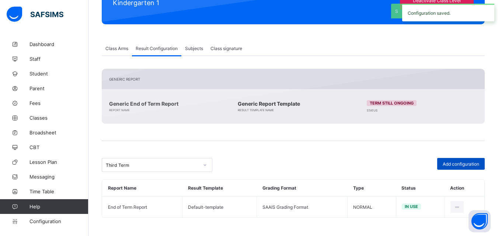
click at [469, 161] on div "Add configuration" at bounding box center [461, 164] width 48 height 12
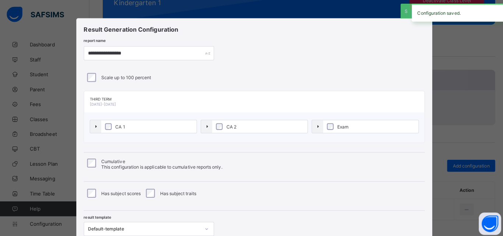
scroll to position [27, 0]
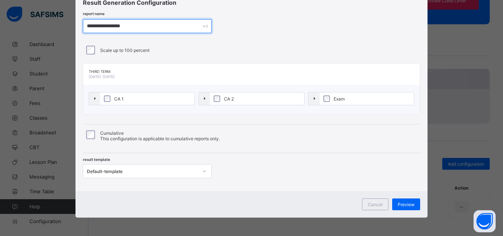
drag, startPoint x: 137, startPoint y: 28, endPoint x: 76, endPoint y: 32, distance: 60.9
click at [76, 32] on div "**********" at bounding box center [252, 92] width 352 height 200
paste input "text"
type input "**********"
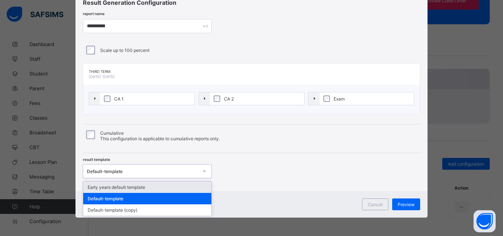
click at [204, 169] on icon at bounding box center [204, 171] width 4 height 7
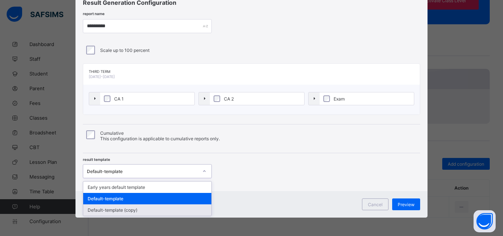
click at [182, 209] on div "Default-template (copy)" at bounding box center [147, 209] width 128 height 11
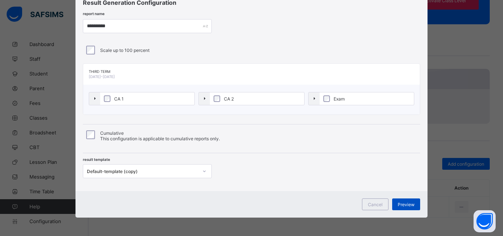
click at [406, 203] on span "Preview" at bounding box center [406, 205] width 17 height 6
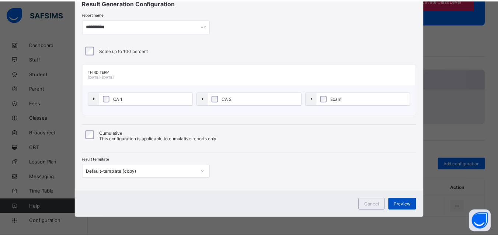
scroll to position [0, 0]
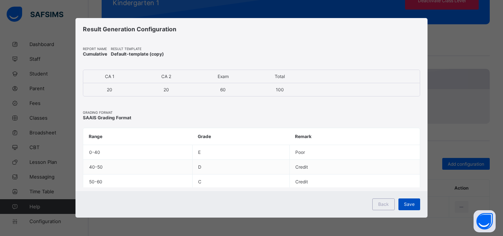
click at [408, 206] on span "Save" at bounding box center [409, 204] width 11 height 6
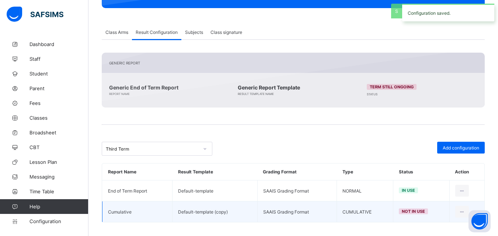
scroll to position [131, 0]
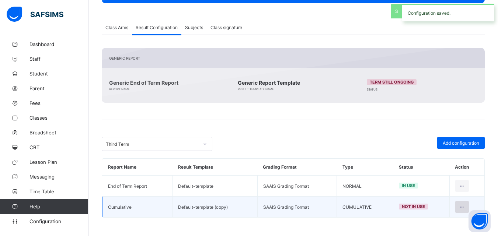
click at [464, 205] on icon at bounding box center [462, 207] width 6 height 6
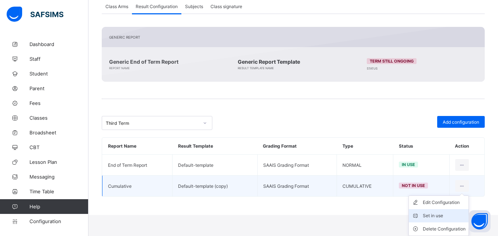
click at [436, 213] on div "Set in use" at bounding box center [444, 215] width 43 height 7
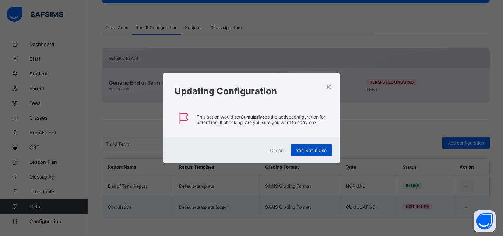
click at [314, 148] on span "Yes, Set in Use" at bounding box center [311, 151] width 31 height 6
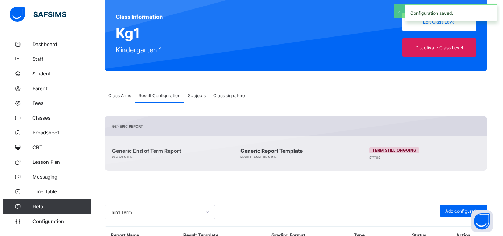
scroll to position [0, 0]
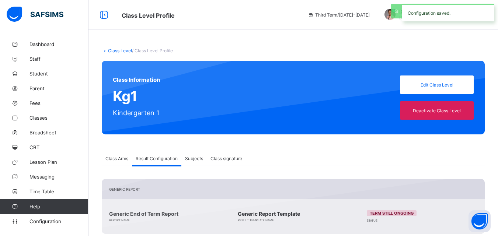
click at [115, 50] on link "Class Level" at bounding box center [120, 51] width 24 height 6
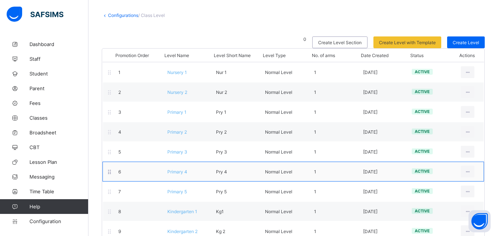
scroll to position [52, 0]
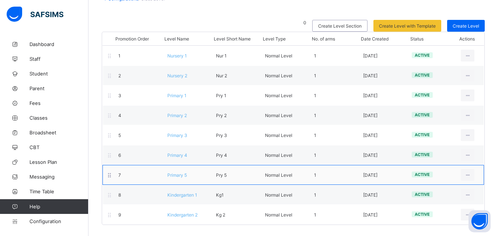
drag, startPoint x: 480, startPoint y: 217, endPoint x: 483, endPoint y: 174, distance: 43.9
click at [483, 174] on body "Class Level Third Term / 2024-2025 DEBORAH BABAYEMI st.andrewsanglicanschooladi…" at bounding box center [249, 92] width 498 height 288
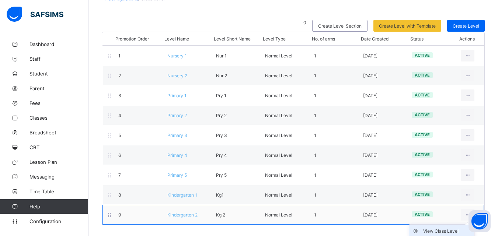
click at [454, 231] on div "View Class Level" at bounding box center [447, 231] width 48 height 7
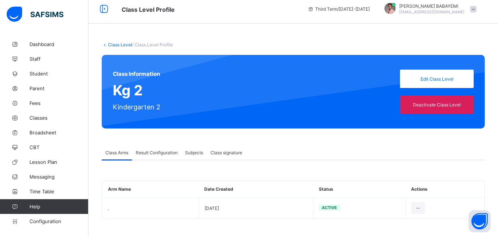
scroll to position [7, 0]
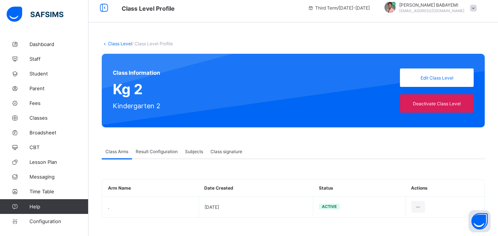
click at [149, 150] on span "Result Configuration" at bounding box center [157, 152] width 42 height 6
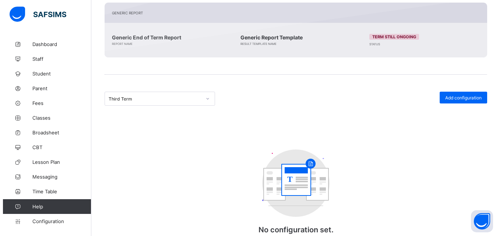
scroll to position [201, 0]
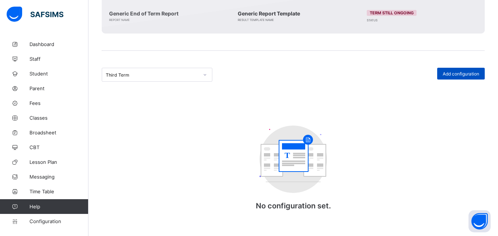
click at [464, 74] on span "Add configuration" at bounding box center [460, 74] width 36 height 6
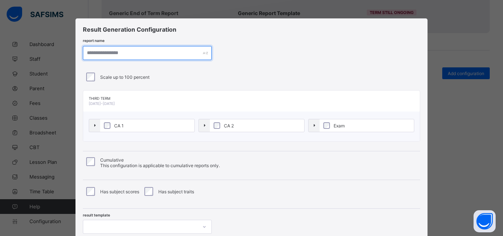
click at [145, 52] on input "text" at bounding box center [147, 53] width 129 height 14
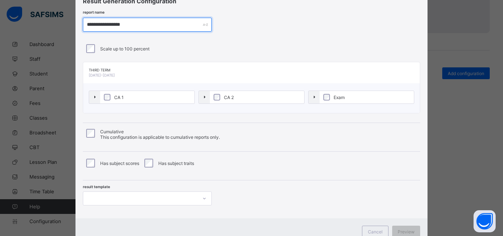
scroll to position [56, 0]
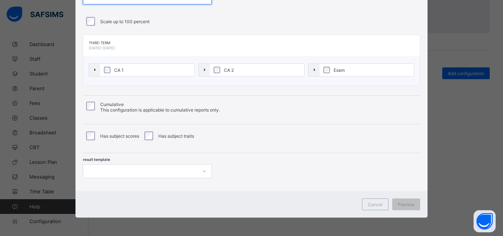
type input "**********"
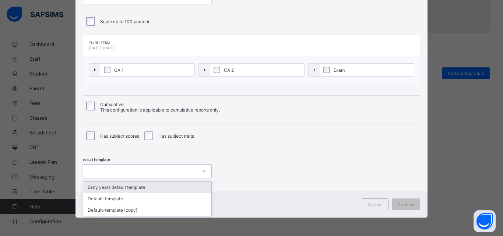
click at [202, 169] on icon at bounding box center [204, 171] width 4 height 7
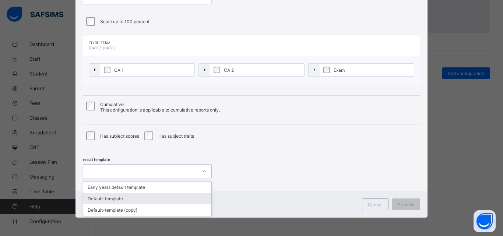
click at [176, 198] on div "Default-template" at bounding box center [147, 198] width 128 height 11
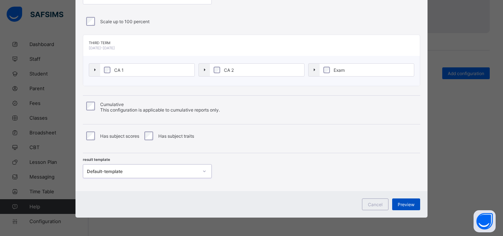
click at [402, 206] on span "Preview" at bounding box center [406, 205] width 17 height 6
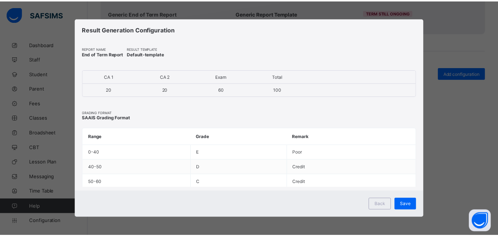
scroll to position [0, 0]
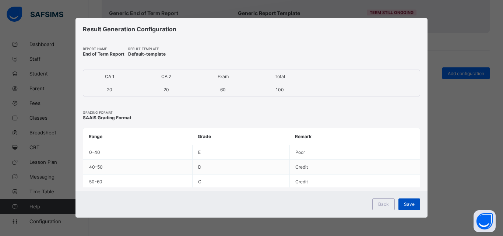
click at [405, 205] on span "Save" at bounding box center [409, 204] width 11 height 6
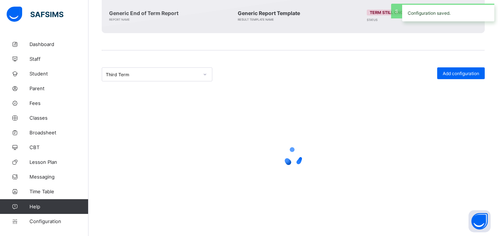
scroll to position [110, 0]
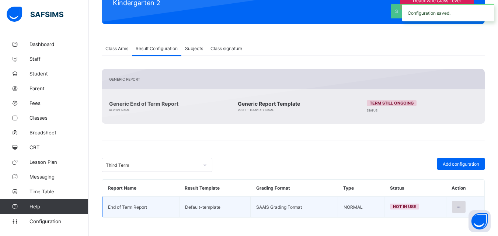
click at [462, 207] on icon at bounding box center [458, 207] width 6 height 6
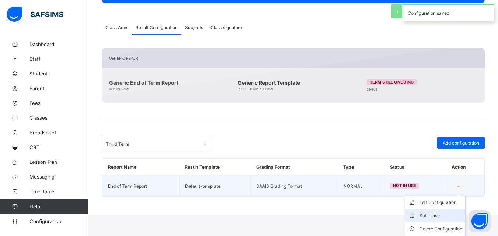
click at [436, 214] on div "Set in use" at bounding box center [440, 215] width 43 height 7
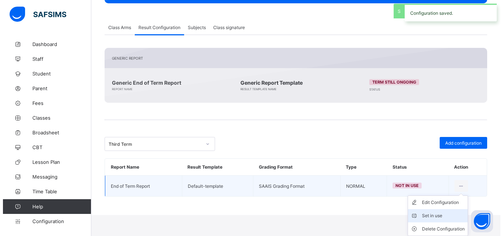
scroll to position [110, 0]
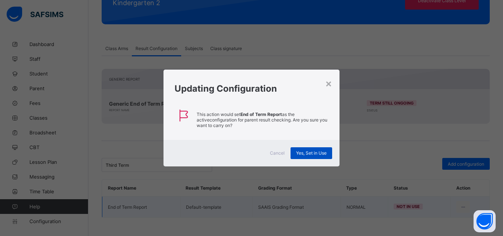
click at [302, 153] on span "Yes, Set in Use" at bounding box center [311, 153] width 31 height 6
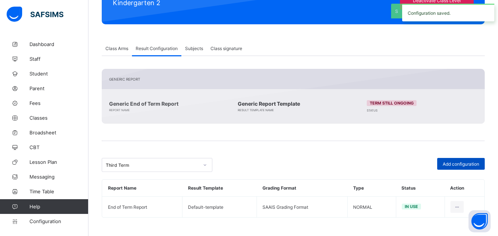
click at [471, 163] on span "Add configuration" at bounding box center [460, 164] width 36 height 6
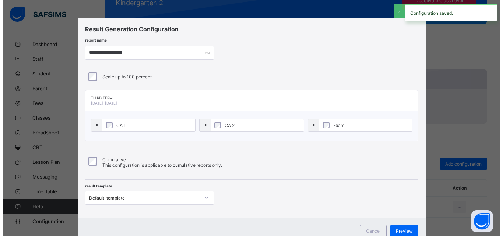
scroll to position [27, 0]
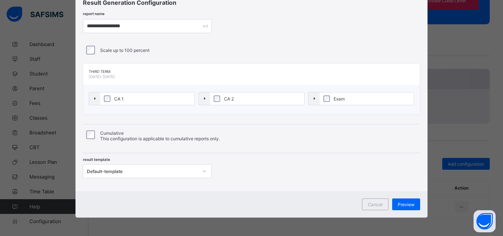
click at [204, 172] on icon at bounding box center [204, 171] width 4 height 7
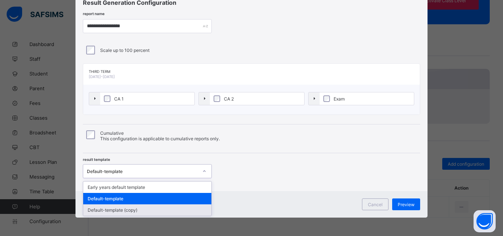
click at [181, 206] on div "Default-template (copy)" at bounding box center [147, 209] width 128 height 11
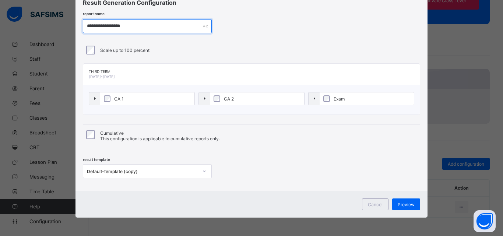
drag, startPoint x: 146, startPoint y: 28, endPoint x: 67, endPoint y: 29, distance: 78.1
click at [67, 29] on div "**********" at bounding box center [251, 118] width 503 height 236
paste input "text"
type input "**********"
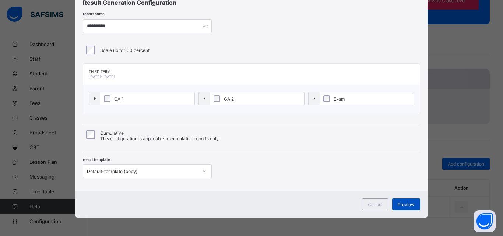
click at [400, 203] on span "Preview" at bounding box center [406, 205] width 17 height 6
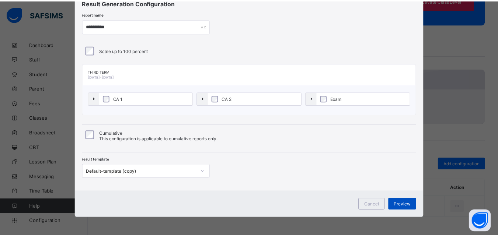
scroll to position [0, 0]
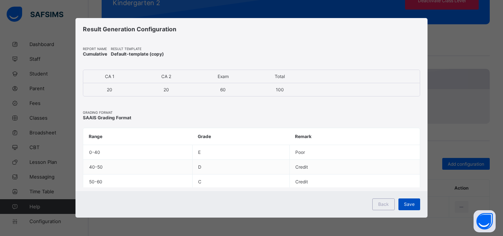
click at [405, 201] on span "Save" at bounding box center [409, 204] width 11 height 6
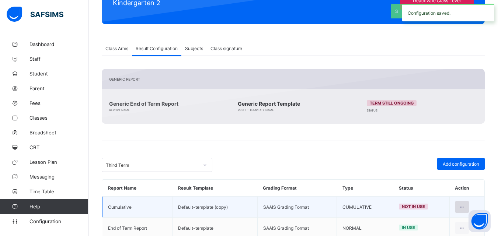
scroll to position [131, 0]
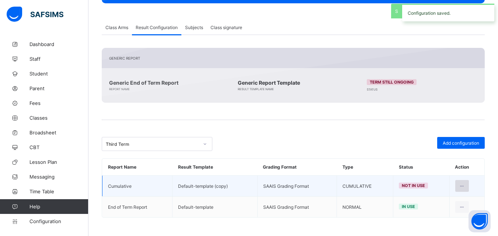
click at [469, 188] on div at bounding box center [462, 186] width 14 height 12
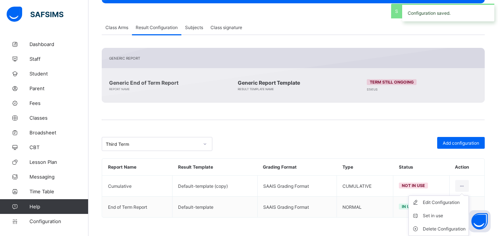
click at [449, 218] on div "Set in use" at bounding box center [444, 215] width 43 height 7
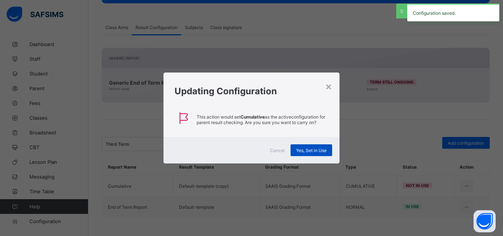
click at [320, 151] on span "Yes, Set in Use" at bounding box center [311, 151] width 31 height 6
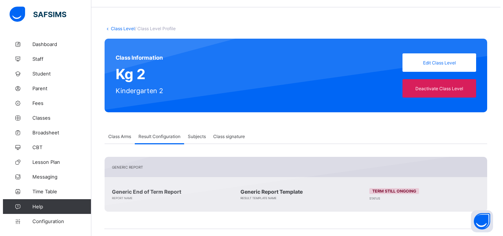
scroll to position [0, 0]
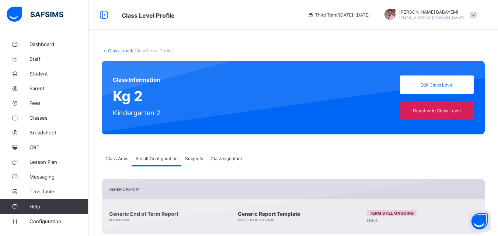
click at [125, 50] on link "Class Level" at bounding box center [120, 51] width 24 height 6
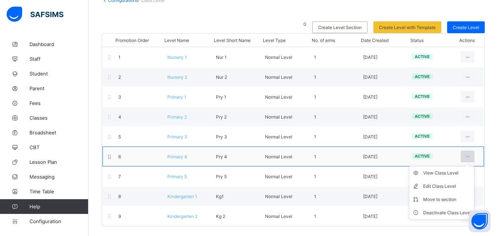
scroll to position [52, 0]
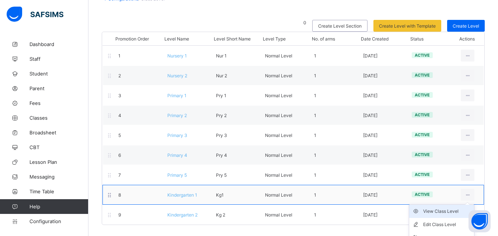
click at [448, 211] on div "View Class Level" at bounding box center [447, 211] width 48 height 7
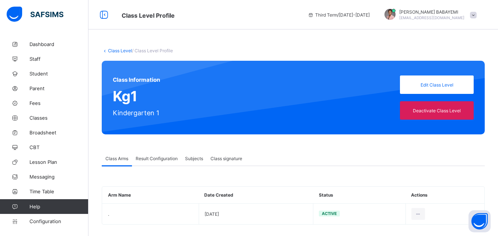
scroll to position [7, 0]
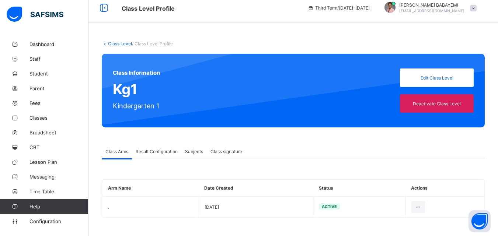
click at [152, 150] on span "Result Configuration" at bounding box center [157, 152] width 42 height 6
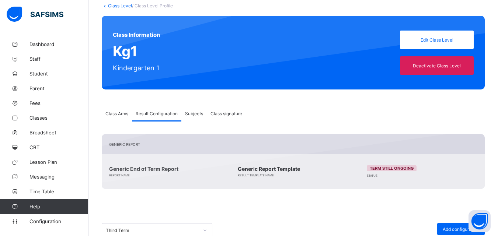
scroll to position [0, 0]
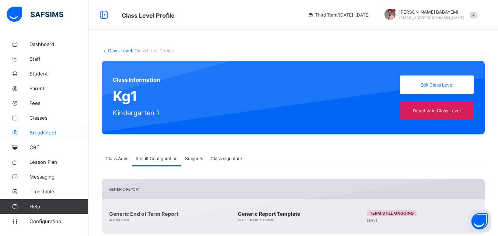
click at [37, 132] on span "Broadsheet" at bounding box center [58, 133] width 59 height 6
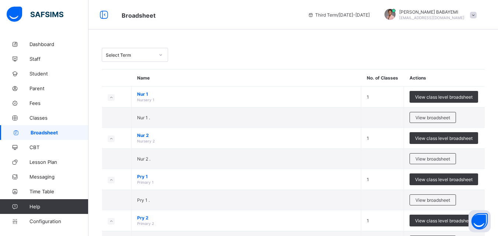
click at [442, 116] on span "View broadsheet" at bounding box center [432, 118] width 35 height 6
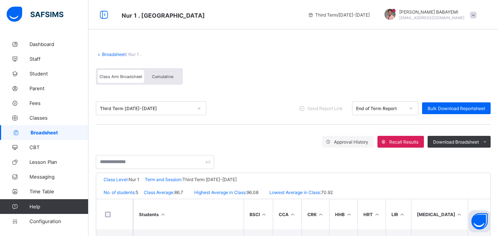
click at [169, 75] on span "Cumulative" at bounding box center [162, 76] width 21 height 5
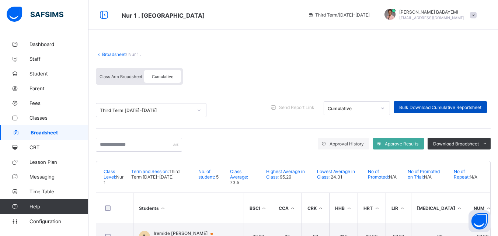
click at [452, 105] on span "Bulk Download Cumulative Reportsheet" at bounding box center [440, 108] width 82 height 6
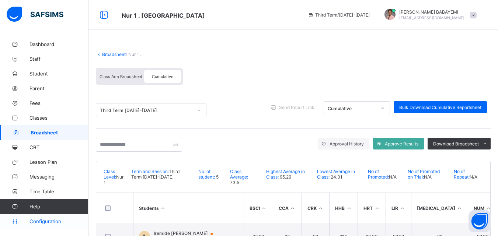
click at [45, 220] on span "Configuration" at bounding box center [58, 221] width 59 height 6
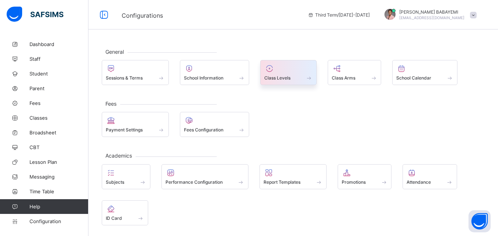
click at [296, 76] on div "Class Levels" at bounding box center [288, 78] width 48 height 6
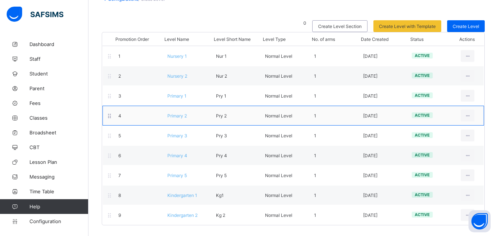
scroll to position [52, 0]
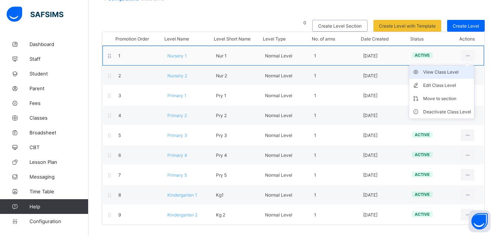
click at [455, 73] on div "View Class Level" at bounding box center [447, 72] width 48 height 7
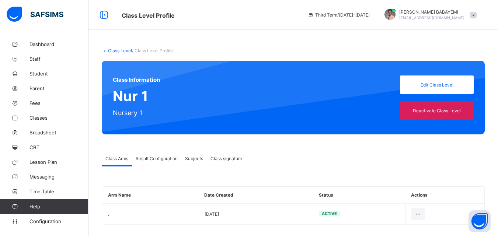
type input "*"
type input "**"
type input "*"
type input "**"
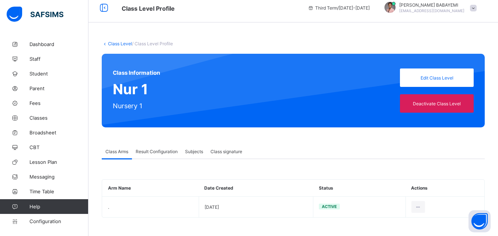
click at [193, 152] on span "Subjects" at bounding box center [194, 152] width 18 height 6
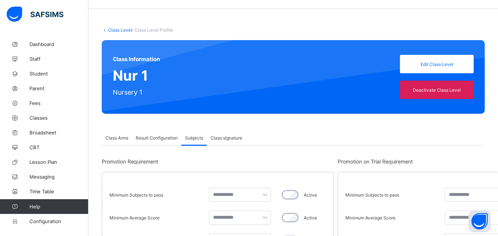
scroll to position [37, 0]
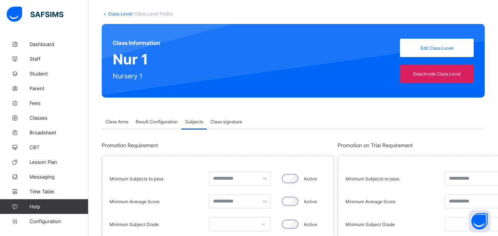
click at [221, 122] on span "Class signature" at bounding box center [226, 122] width 32 height 6
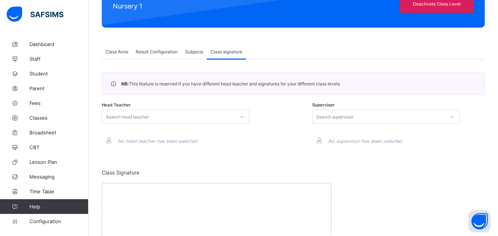
scroll to position [53, 0]
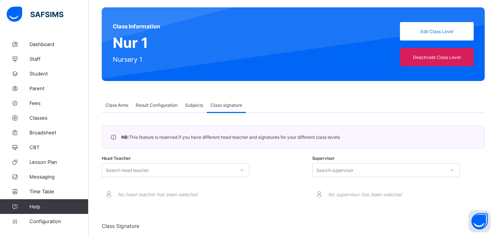
click at [196, 106] on span "Subjects" at bounding box center [194, 105] width 18 height 6
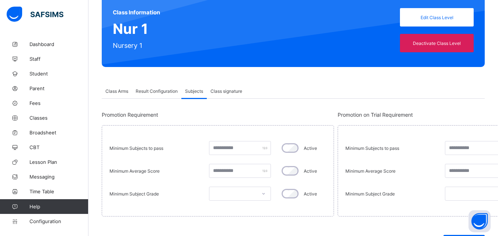
scroll to position [86, 0]
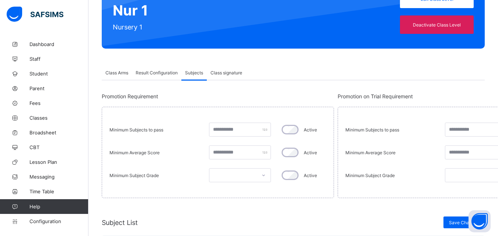
click at [151, 73] on span "Result Configuration" at bounding box center [157, 73] width 42 height 6
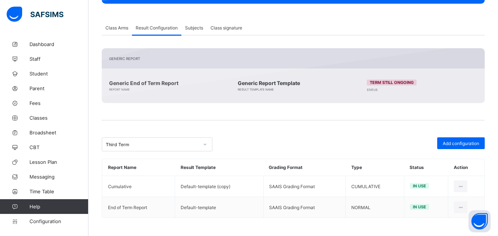
scroll to position [131, 0]
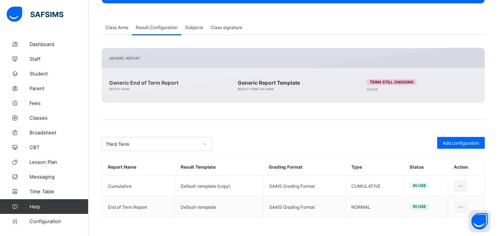
click at [406, 83] on span "Term still ongoing" at bounding box center [391, 82] width 44 height 5
click at [268, 84] on span "Generic Report Template" at bounding box center [293, 83] width 111 height 6
drag, startPoint x: 274, startPoint y: 90, endPoint x: 229, endPoint y: 83, distance: 45.5
click at [229, 83] on div "Generic End of Term Report Report Name Generic Report Template Result Template …" at bounding box center [293, 86] width 368 height 20
click at [225, 90] on div "Generic End of Term Report Report Name Generic Report Template Result Template …" at bounding box center [293, 86] width 368 height 20
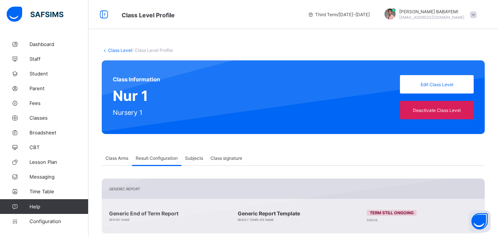
scroll to position [0, 0]
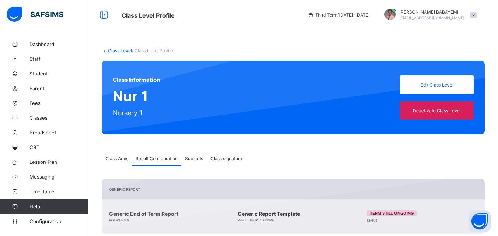
click at [118, 159] on span "Class Arms" at bounding box center [116, 159] width 23 height 6
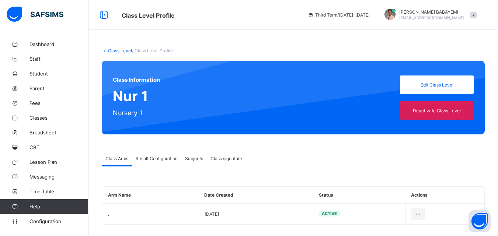
click at [121, 49] on link "Class Level" at bounding box center [120, 51] width 24 height 6
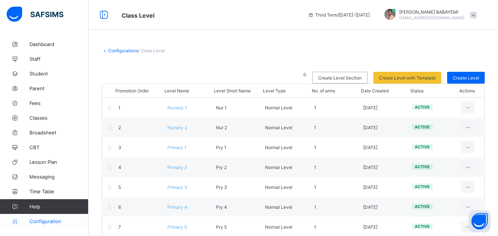
click at [42, 221] on span "Configuration" at bounding box center [58, 221] width 59 height 6
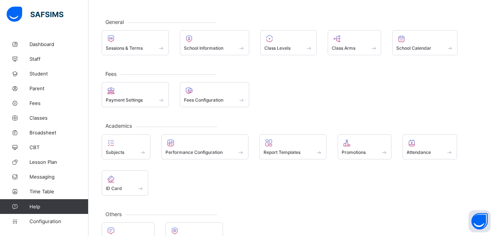
scroll to position [52, 0]
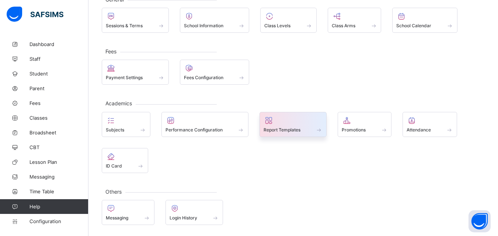
click at [298, 128] on span "Report Templates" at bounding box center [281, 130] width 37 height 6
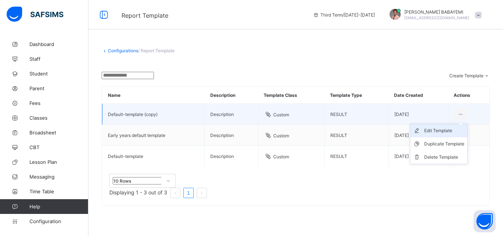
click at [442, 134] on div "Edit Template" at bounding box center [444, 130] width 40 height 7
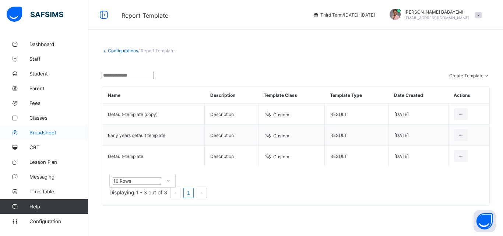
click at [48, 132] on span "Broadsheet" at bounding box center [58, 133] width 59 height 6
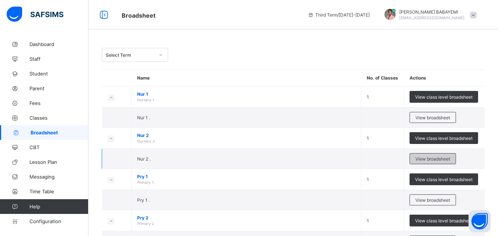
click at [439, 158] on span "View broadsheet" at bounding box center [432, 159] width 35 height 6
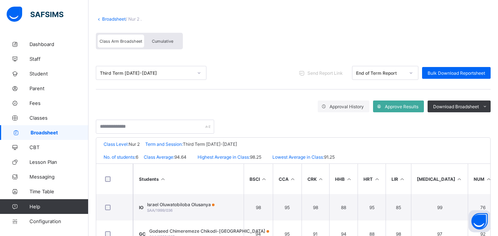
scroll to position [37, 0]
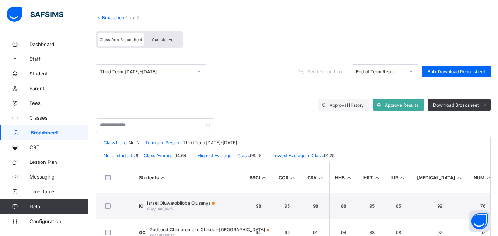
click at [161, 40] on span "Cumulative" at bounding box center [162, 39] width 21 height 5
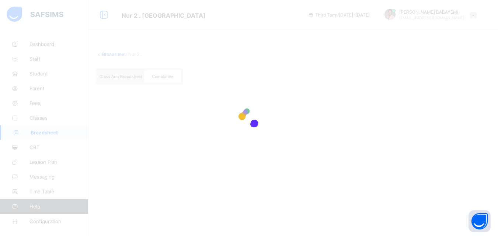
scroll to position [0, 0]
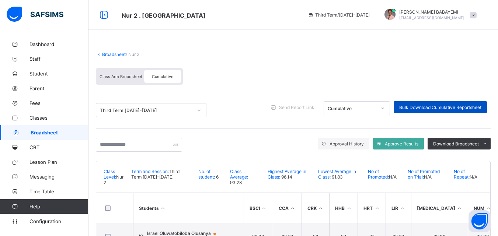
click at [442, 105] on span "Bulk Download Cumulative Reportsheet" at bounding box center [440, 108] width 82 height 6
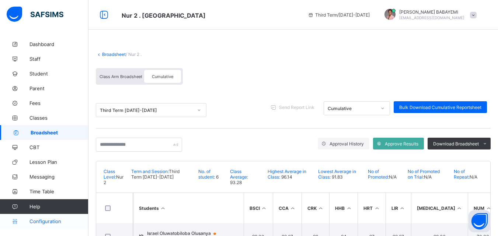
click at [48, 221] on span "Configuration" at bounding box center [58, 221] width 59 height 6
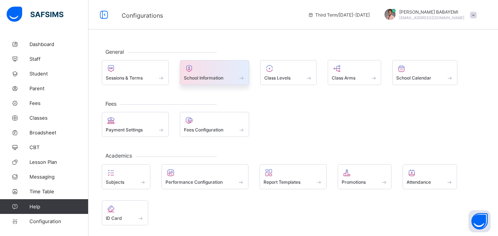
click at [218, 76] on span "School Information" at bounding box center [203, 78] width 39 height 6
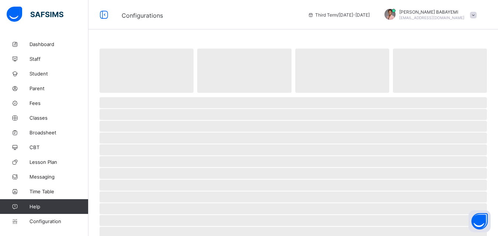
select select "**"
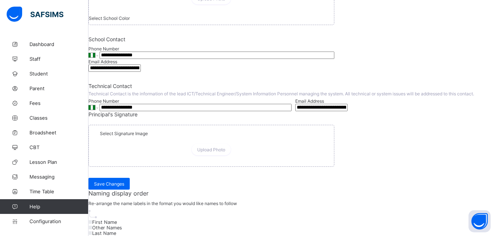
scroll to position [332, 0]
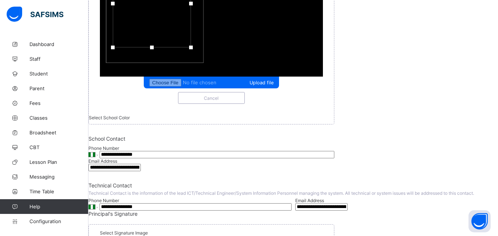
click at [191, 48] on div at bounding box center [152, 4] width 78 height 88
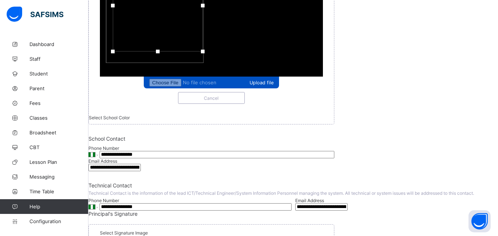
drag, startPoint x: 253, startPoint y: 178, endPoint x: 265, endPoint y: 182, distance: 12.5
click at [265, 88] on div "Upload file" at bounding box center [211, 20] width 223 height 135
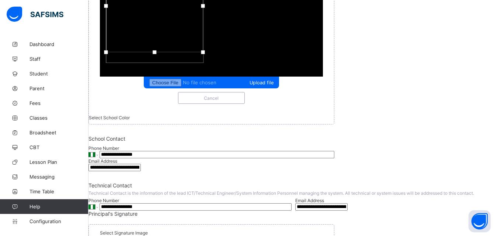
drag, startPoint x: 177, startPoint y: 179, endPoint x: 170, endPoint y: 179, distance: 7.0
click at [108, 54] on div at bounding box center [106, 52] width 4 height 4
drag, startPoint x: 267, startPoint y: 88, endPoint x: 266, endPoint y: 83, distance: 5.2
click at [112, 57] on div at bounding box center [106, 51] width 11 height 11
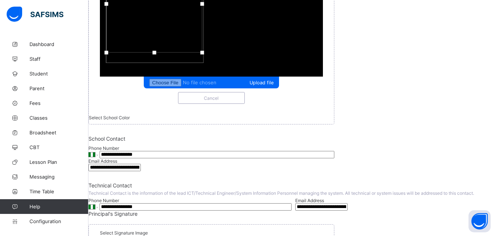
click at [202, 53] on div at bounding box center [154, 3] width 96 height 97
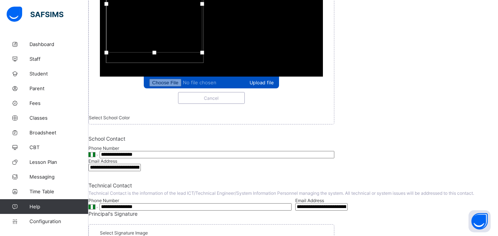
click at [249, 85] on span "Upload file" at bounding box center [261, 83] width 24 height 6
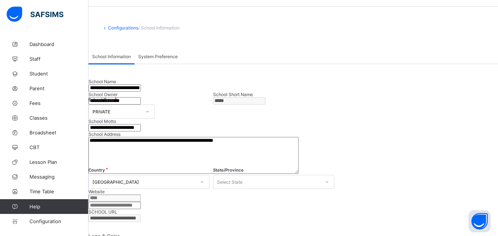
scroll to position [13, 0]
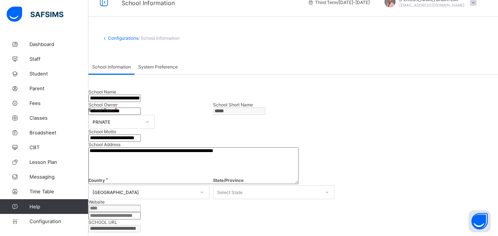
click at [174, 66] on span "System Preference" at bounding box center [157, 67] width 39 height 6
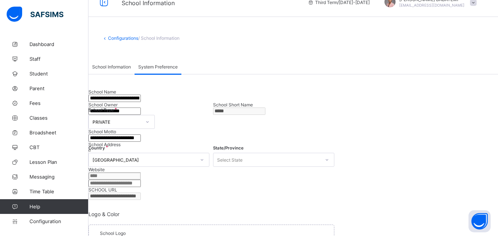
scroll to position [0, 0]
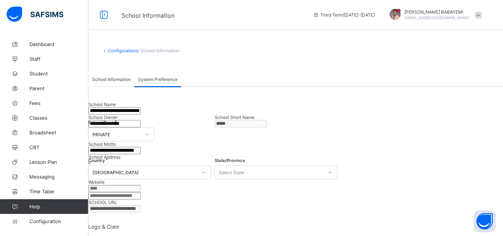
click at [128, 78] on span "School Information" at bounding box center [111, 80] width 39 height 6
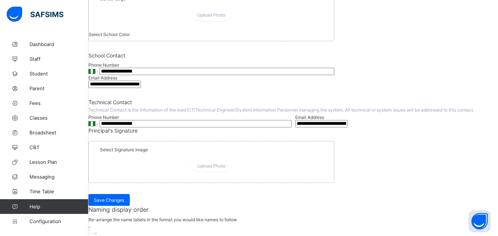
scroll to position [332, 0]
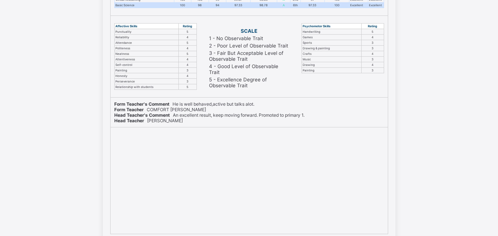
scroll to position [184, 0]
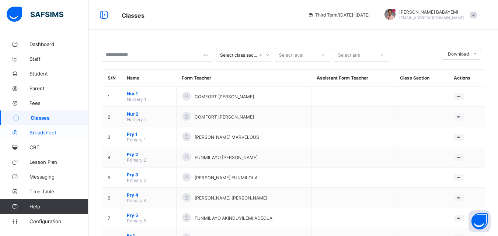
click at [46, 132] on span "Broadsheet" at bounding box center [58, 133] width 59 height 6
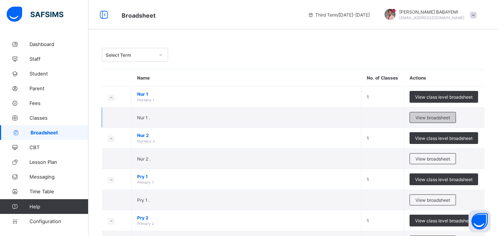
click at [442, 119] on span "View broadsheet" at bounding box center [432, 118] width 35 height 6
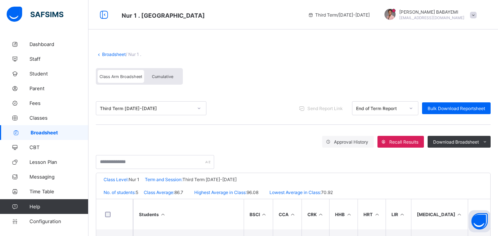
click at [160, 77] on span "Cumulative" at bounding box center [162, 76] width 21 height 5
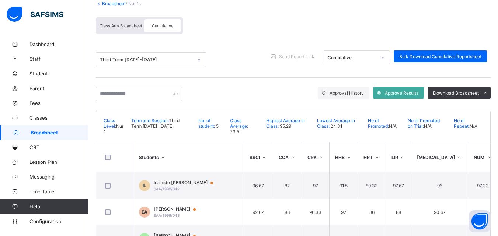
scroll to position [27, 0]
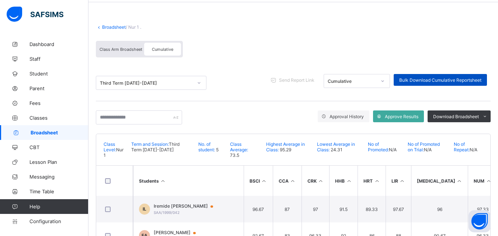
click at [425, 77] on div "Bulk Download Cumulative Reportsheet" at bounding box center [439, 80] width 93 height 12
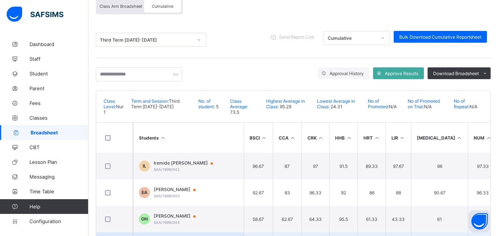
scroll to position [0, 0]
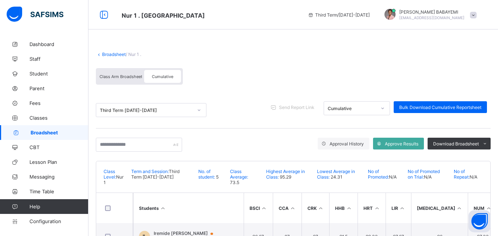
click at [164, 76] on span "Cumulative" at bounding box center [162, 76] width 21 height 5
click at [48, 220] on span "Configuration" at bounding box center [58, 221] width 59 height 6
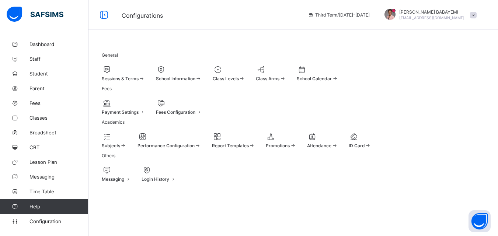
click at [249, 148] on span "Report Templates" at bounding box center [230, 146] width 37 height 6
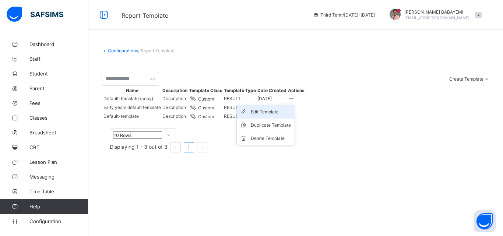
click at [291, 116] on div "Edit Template" at bounding box center [271, 111] width 40 height 7
click at [118, 48] on div "Configurations / Report Template Create Template Custom builder Upload aspose t…" at bounding box center [295, 104] width 415 height 135
click at [120, 51] on link "Configurations" at bounding box center [123, 51] width 30 height 6
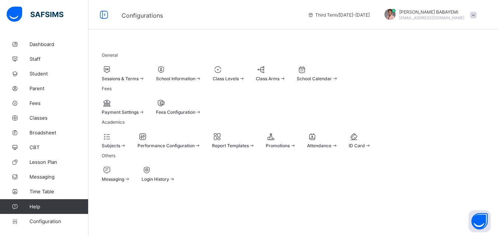
click at [296, 148] on span at bounding box center [293, 146] width 6 height 6
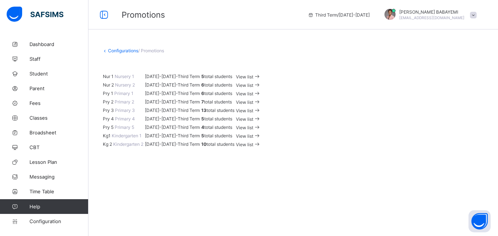
click at [129, 52] on link "Configurations" at bounding box center [123, 51] width 30 height 6
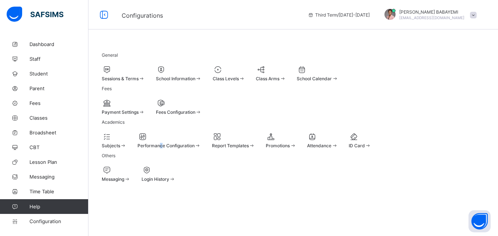
click at [189, 148] on span "Performance Configuration" at bounding box center [165, 146] width 57 height 6
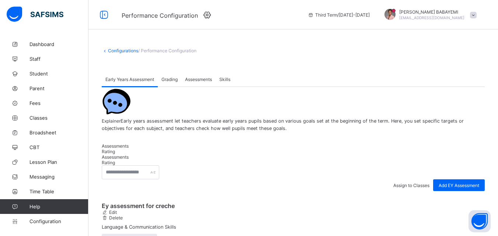
click at [170, 78] on span "Grading" at bounding box center [169, 80] width 16 height 6
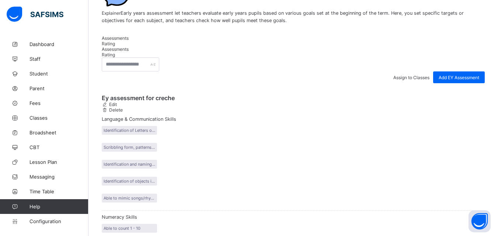
scroll to position [111, 0]
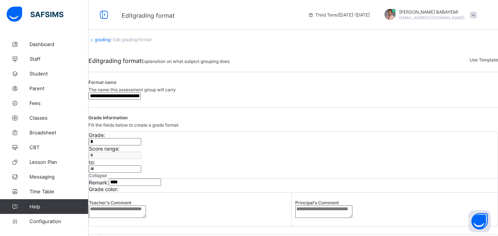
click at [110, 42] on link "grading" at bounding box center [102, 40] width 15 height 6
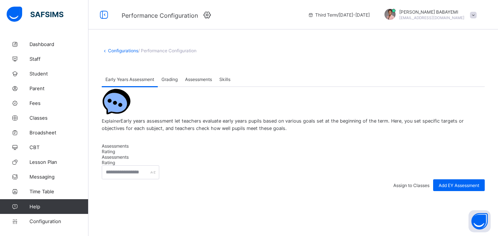
click at [169, 83] on div "Grading" at bounding box center [170, 79] width 24 height 15
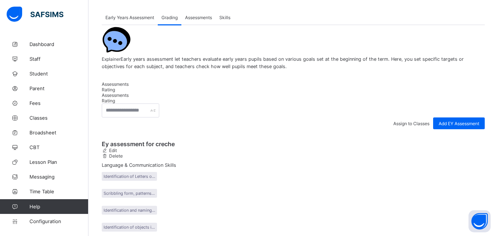
scroll to position [133, 0]
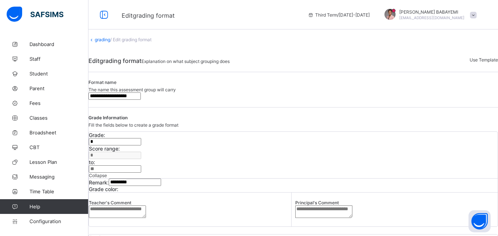
click at [118, 189] on div at bounding box center [118, 189] width 0 height 0
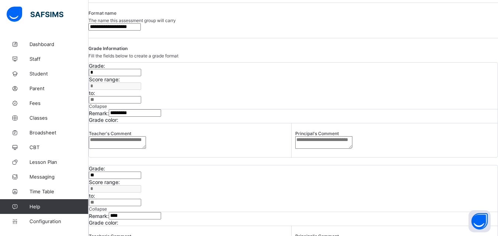
scroll to position [74, 0]
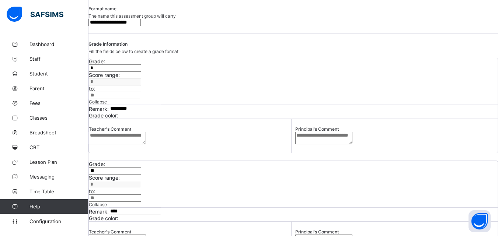
click at [118, 218] on div at bounding box center [118, 218] width 0 height 0
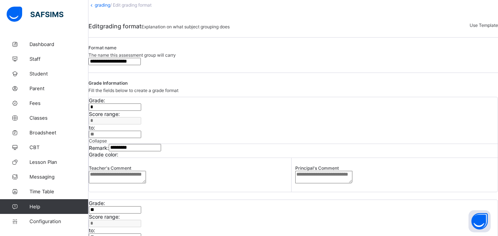
scroll to position [0, 0]
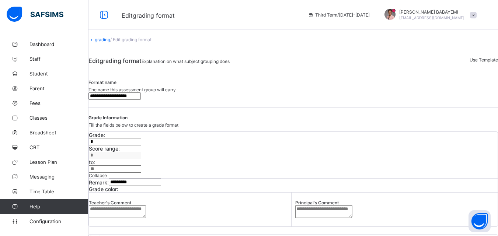
click at [110, 42] on link "grading" at bounding box center [102, 40] width 15 height 6
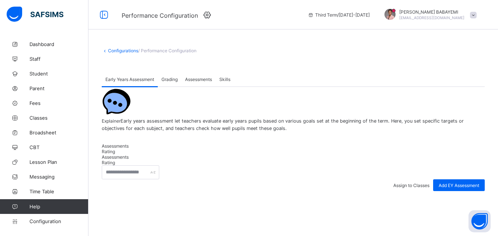
click at [170, 81] on span "Grading" at bounding box center [169, 80] width 16 height 6
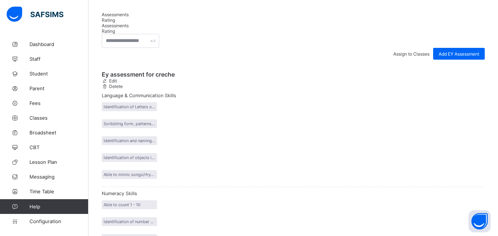
scroll to position [133, 0]
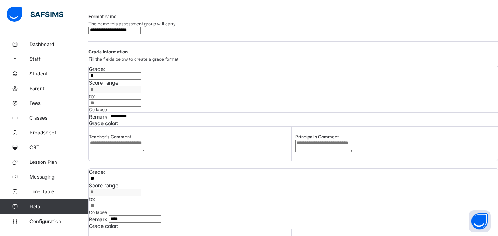
scroll to position [74, 0]
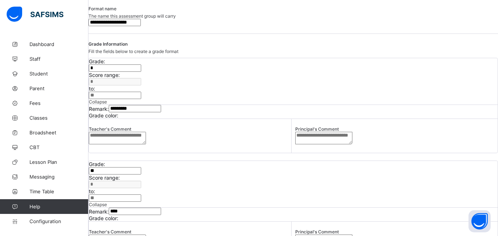
click at [118, 116] on div at bounding box center [118, 116] width 0 height 0
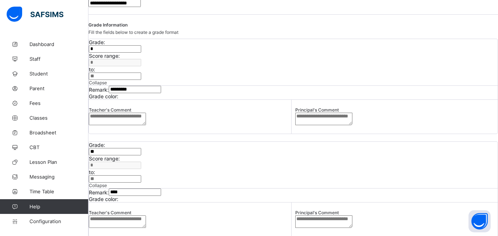
scroll to position [147, 0]
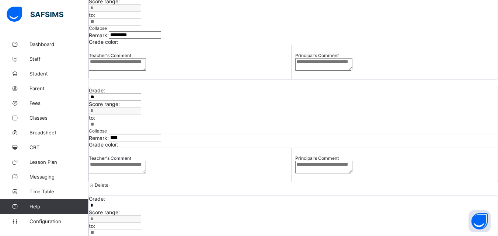
click at [118, 145] on div at bounding box center [118, 145] width 0 height 0
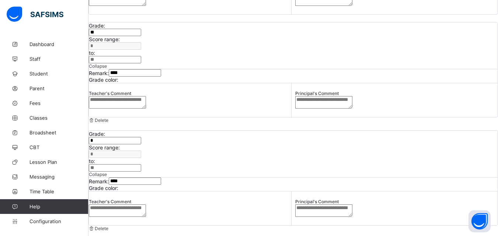
scroll to position [221, 0]
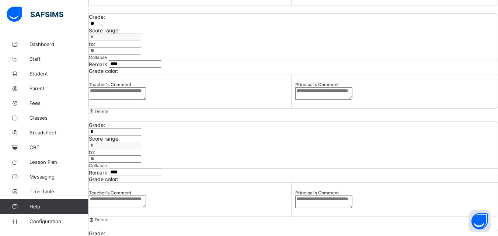
click at [118, 179] on div at bounding box center [118, 179] width 0 height 0
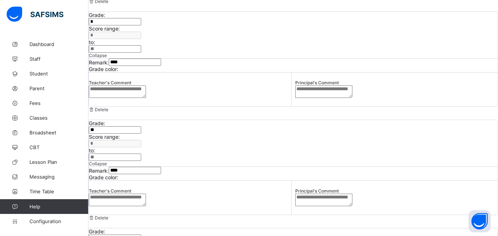
scroll to position [332, 0]
click at [118, 177] on div at bounding box center [118, 177] width 0 height 0
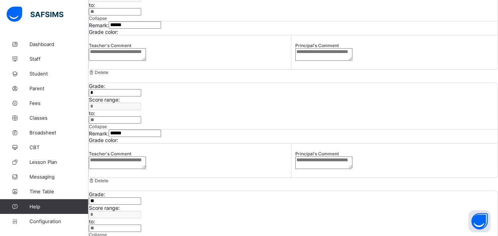
scroll to position [626, 0]
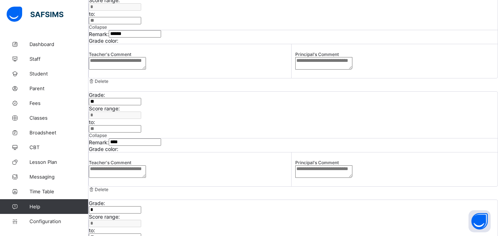
scroll to position [810, 0]
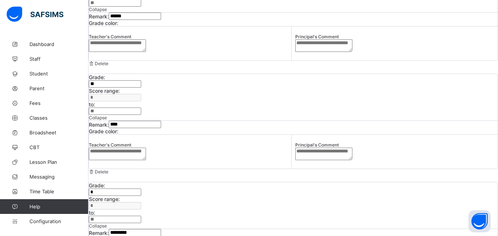
click at [118, 236] on div at bounding box center [118, 240] width 0 height 0
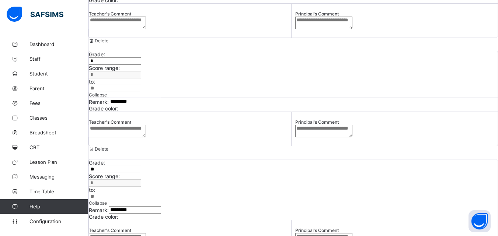
scroll to position [948, 0]
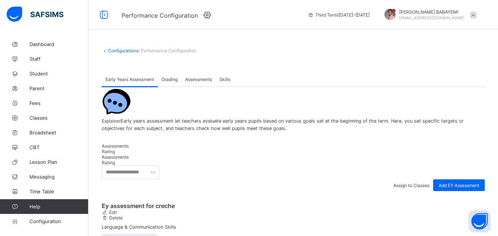
click at [163, 78] on span "Grading" at bounding box center [169, 80] width 16 height 6
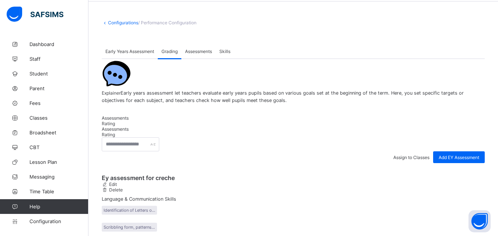
scroll to position [133, 0]
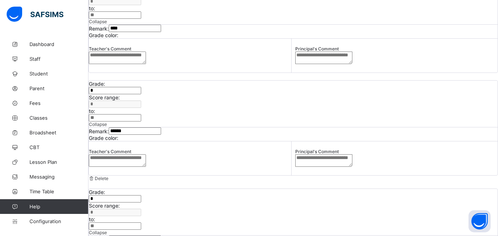
scroll to position [147, 0]
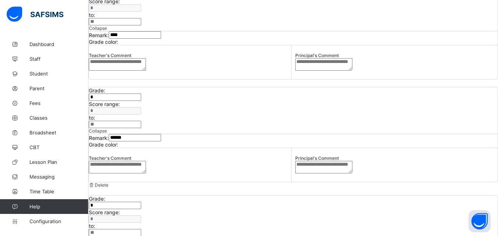
click at [118, 42] on div at bounding box center [118, 42] width 0 height 0
click at [118, 145] on div at bounding box center [118, 145] width 0 height 0
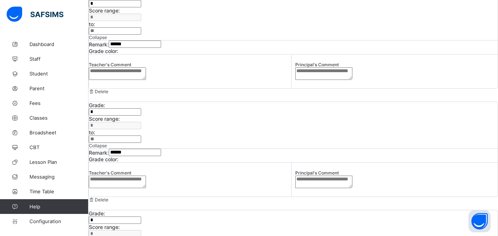
scroll to position [258, 0]
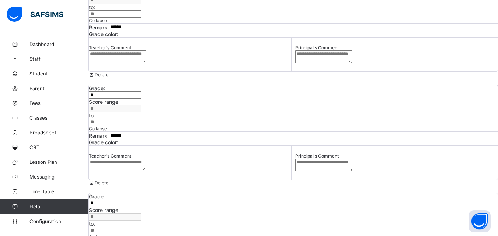
click at [118, 143] on div at bounding box center [118, 143] width 0 height 0
drag, startPoint x: 341, startPoint y: 165, endPoint x: 346, endPoint y: 146, distance: 19.8
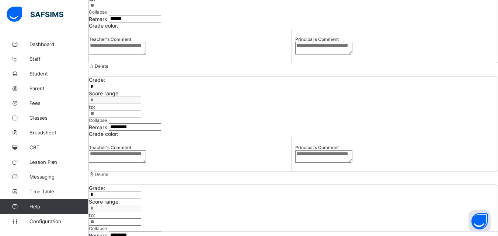
scroll to position [376, 0]
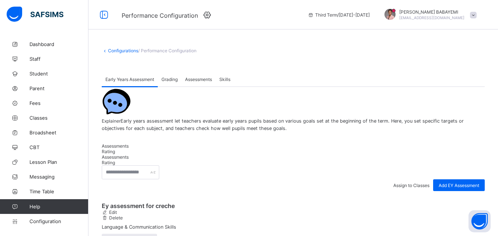
click at [169, 85] on div "Grading" at bounding box center [170, 79] width 24 height 15
click at [225, 78] on span "Skills" at bounding box center [224, 80] width 11 height 6
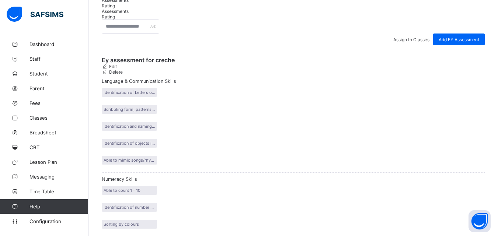
scroll to position [20, 0]
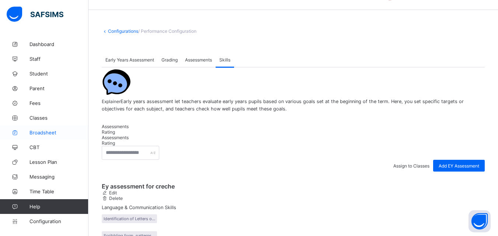
click at [39, 132] on span "Broadsheet" at bounding box center [58, 133] width 59 height 6
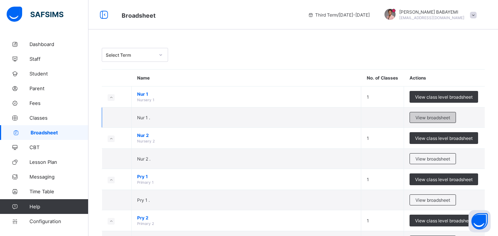
click at [431, 119] on span "View broadsheet" at bounding box center [432, 118] width 35 height 6
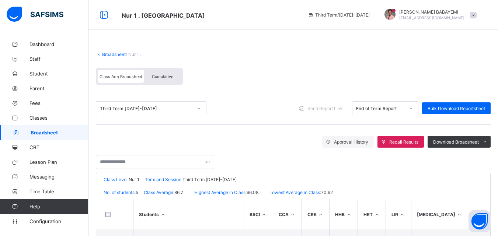
click at [164, 78] on span "Cumulative" at bounding box center [162, 76] width 21 height 5
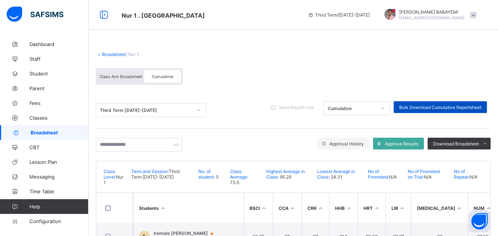
click at [424, 109] on span "Bulk Download Cumulative Reportsheet" at bounding box center [440, 108] width 82 height 6
click at [117, 55] on link "Broadsheet" at bounding box center [114, 55] width 24 height 6
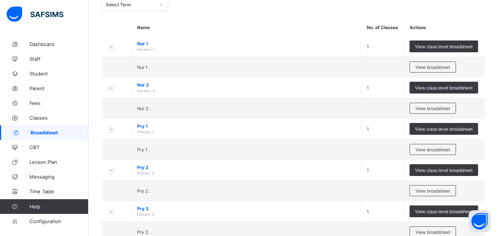
scroll to position [240, 0]
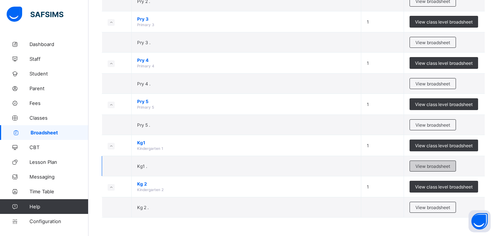
click at [437, 164] on span "View broadsheet" at bounding box center [432, 167] width 35 height 6
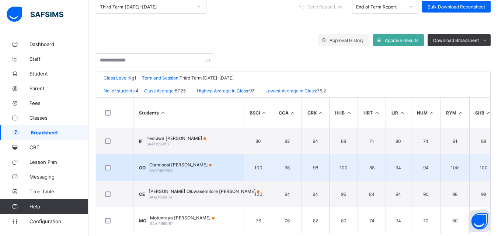
scroll to position [44, 0]
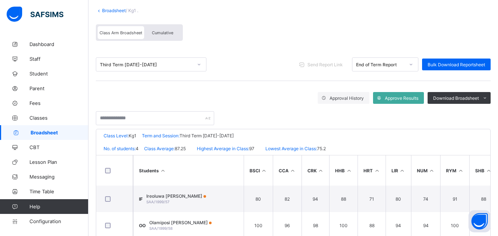
click at [167, 35] on span "Cumulative" at bounding box center [162, 32] width 21 height 5
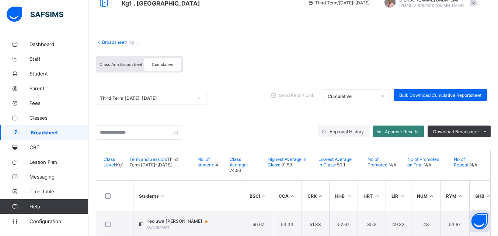
scroll to position [0, 0]
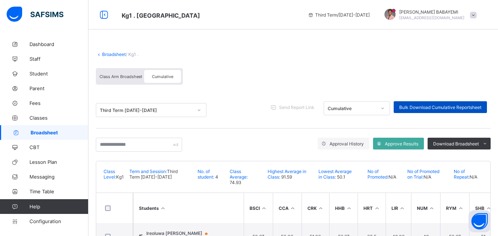
click at [417, 106] on span "Bulk Download Cumulative Reportsheet" at bounding box center [440, 108] width 82 height 6
click at [109, 54] on link "Broadsheet" at bounding box center [114, 55] width 24 height 6
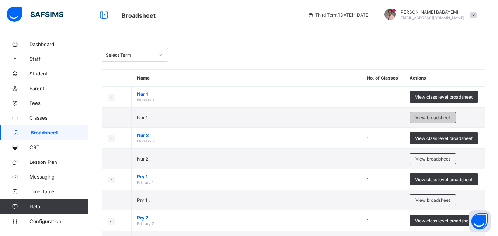
click at [438, 114] on div "View broadsheet" at bounding box center [432, 117] width 46 height 11
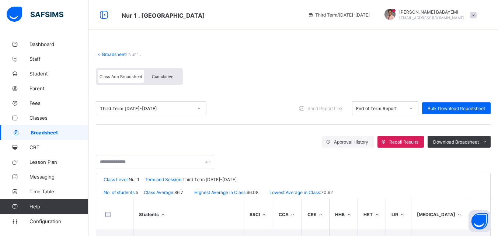
click at [162, 78] on span "Cumulative" at bounding box center [162, 76] width 21 height 5
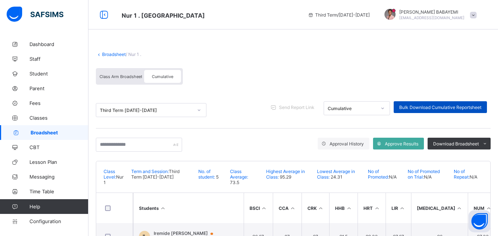
click at [435, 105] on span "Bulk Download Cumulative Reportsheet" at bounding box center [440, 108] width 82 height 6
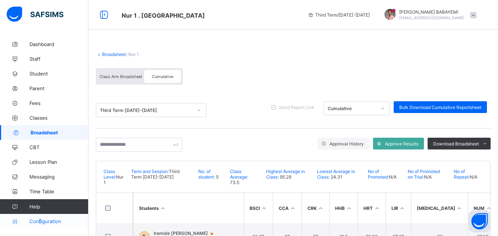
click at [40, 218] on span "Configuration" at bounding box center [58, 221] width 59 height 6
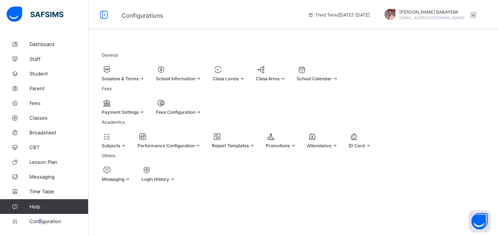
scroll to position [52, 0]
click at [42, 59] on span "Staff" at bounding box center [58, 59] width 59 height 6
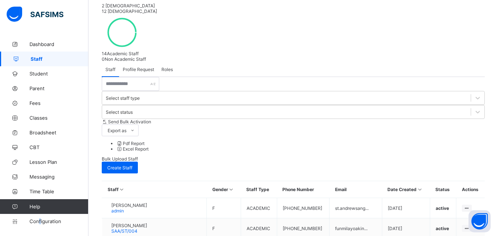
scroll to position [184, 0]
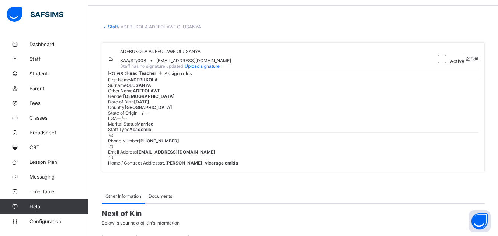
scroll to position [22, 0]
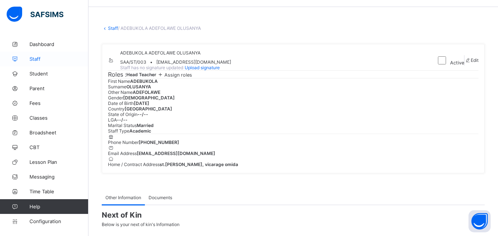
click at [43, 63] on link "Staff" at bounding box center [44, 59] width 88 height 15
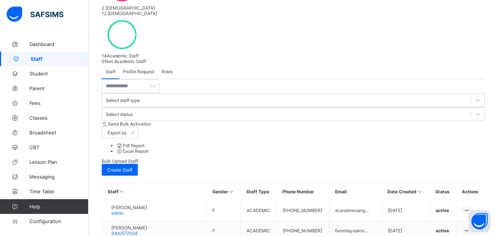
scroll to position [184, 0]
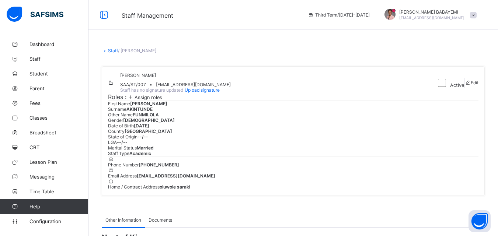
click at [114, 49] on link "Staff" at bounding box center [113, 51] width 10 height 6
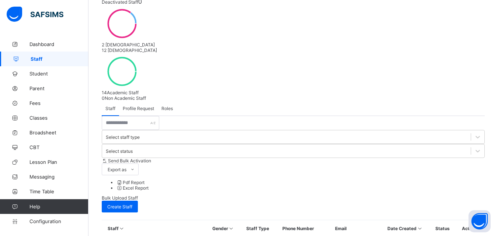
scroll to position [147, 0]
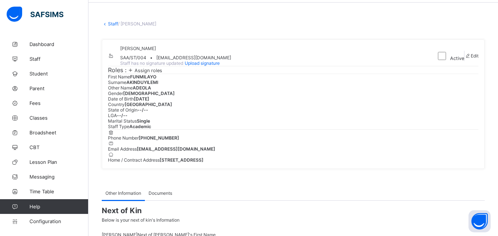
scroll to position [37, 0]
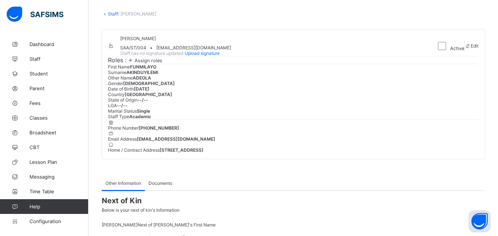
click at [115, 14] on link "Staff" at bounding box center [113, 14] width 10 height 6
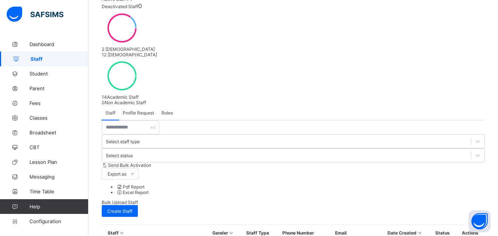
scroll to position [111, 0]
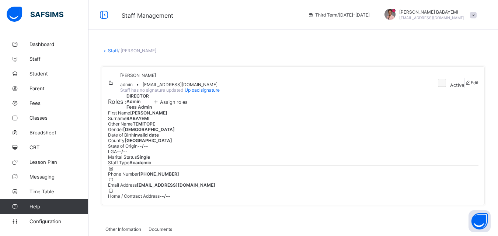
click at [113, 50] on link "Staff" at bounding box center [113, 51] width 10 height 6
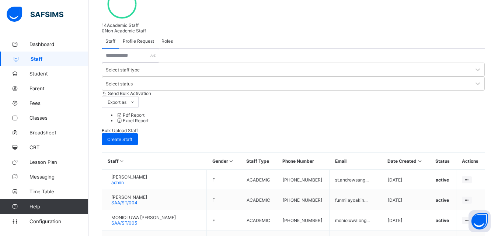
scroll to position [210, 0]
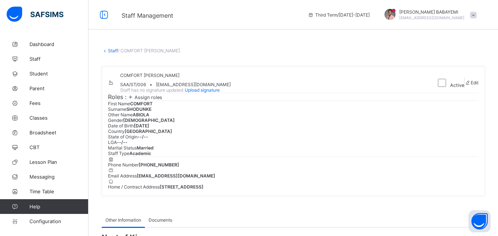
click at [109, 52] on link "Staff" at bounding box center [113, 51] width 10 height 6
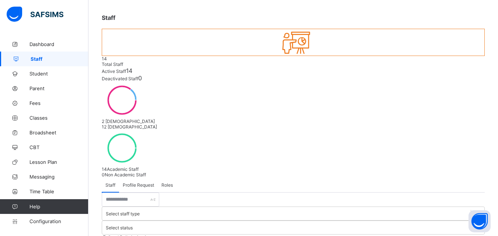
scroll to position [210, 0]
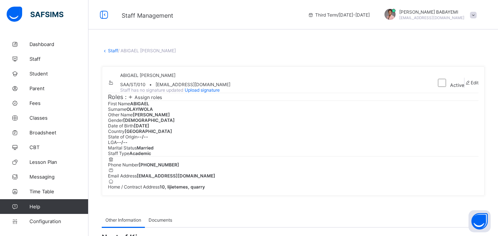
click at [112, 50] on link "Staff" at bounding box center [113, 51] width 10 height 6
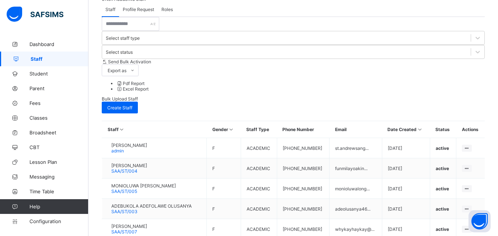
scroll to position [210, 0]
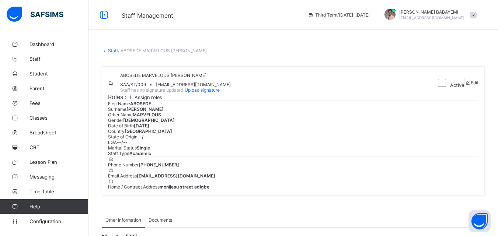
click at [114, 50] on link "Staff" at bounding box center [113, 51] width 10 height 6
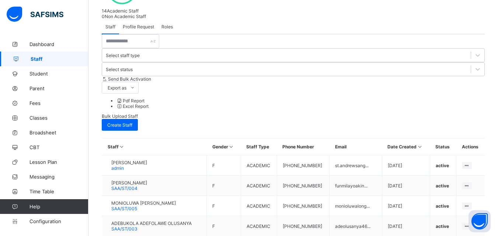
scroll to position [210, 0]
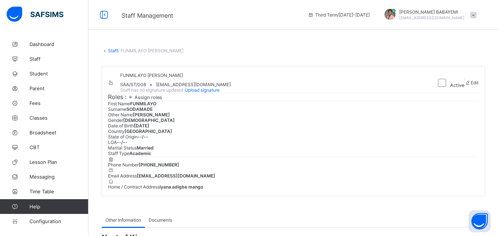
click at [113, 51] on link "Staff" at bounding box center [113, 51] width 10 height 6
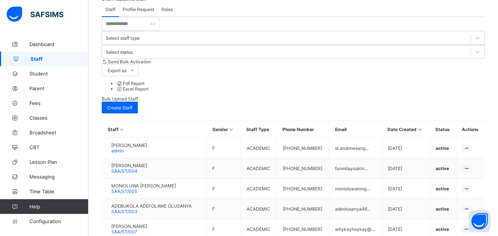
scroll to position [210, 0]
click at [40, 116] on span "Classes" at bounding box center [58, 118] width 59 height 6
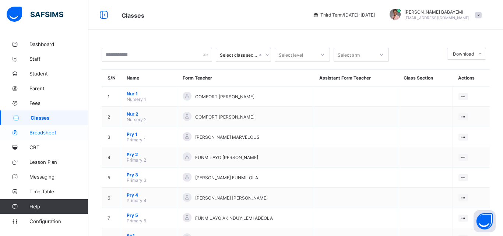
click at [43, 126] on link "Broadsheet" at bounding box center [44, 132] width 88 height 15
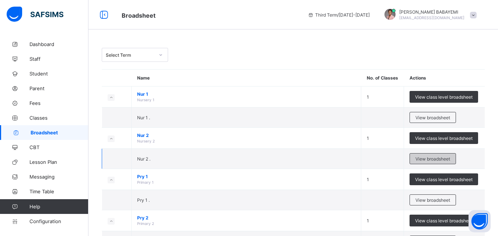
click at [441, 159] on span "View broadsheet" at bounding box center [432, 159] width 35 height 6
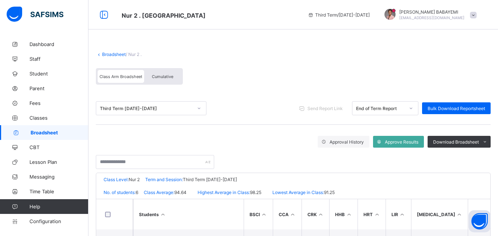
click at [160, 75] on span "Cumulative" at bounding box center [162, 76] width 21 height 5
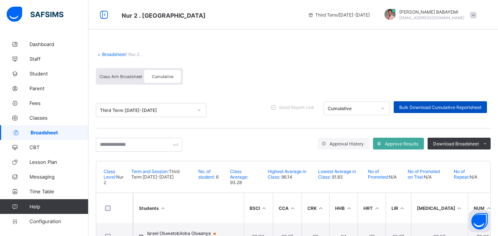
click at [419, 108] on span "Bulk Download Cumulative Reportsheet" at bounding box center [440, 108] width 82 height 6
click at [116, 52] on link "Broadsheet" at bounding box center [114, 55] width 24 height 6
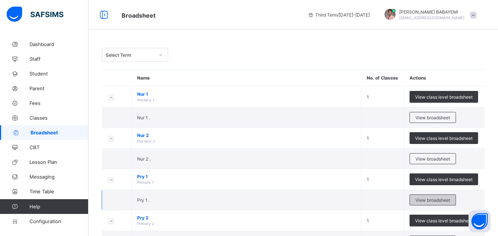
click at [428, 199] on span "View broadsheet" at bounding box center [432, 200] width 35 height 6
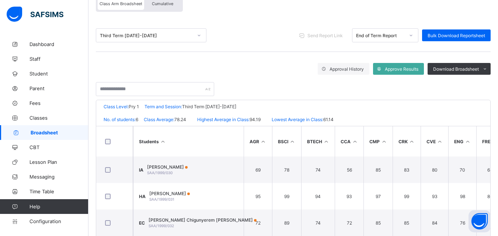
scroll to position [74, 0]
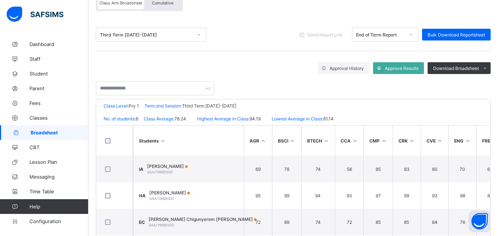
click at [170, 4] on span "Cumulative" at bounding box center [162, 2] width 21 height 5
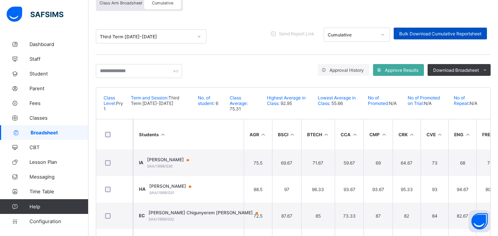
click at [434, 32] on span "Bulk Download Cumulative Reportsheet" at bounding box center [440, 34] width 82 height 6
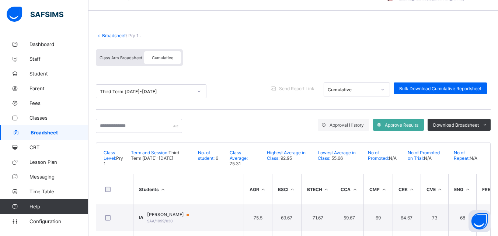
scroll to position [0, 0]
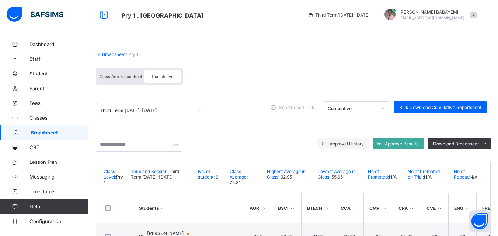
click at [110, 55] on link "Broadsheet" at bounding box center [114, 55] width 24 height 6
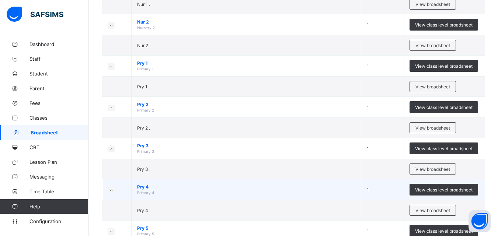
scroll to position [147, 0]
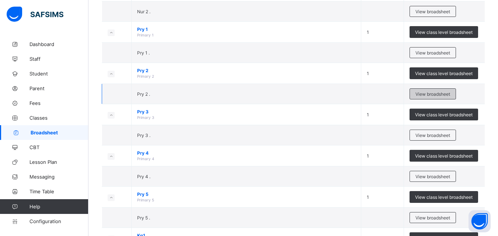
click at [444, 93] on span "View broadsheet" at bounding box center [432, 94] width 35 height 6
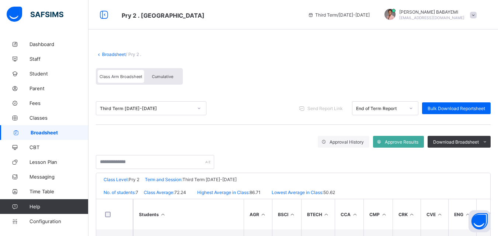
click at [165, 75] on span "Cumulative" at bounding box center [162, 76] width 21 height 5
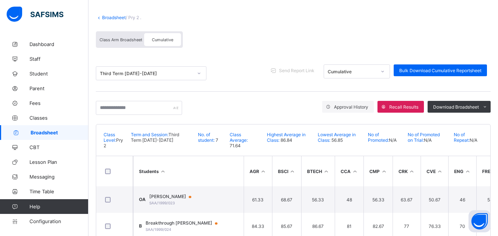
scroll to position [74, 0]
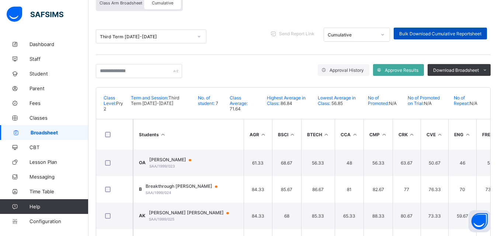
click at [450, 33] on span "Bulk Download Cumulative Reportsheet" at bounding box center [440, 34] width 82 height 6
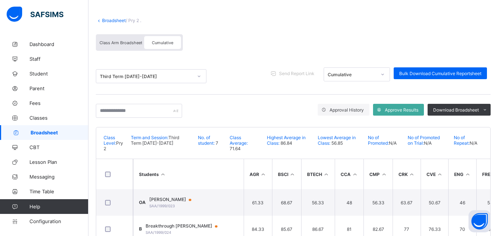
scroll to position [0, 0]
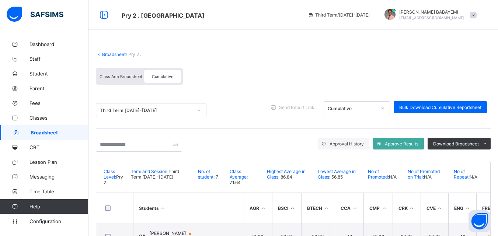
click at [117, 55] on link "Broadsheet" at bounding box center [114, 55] width 24 height 6
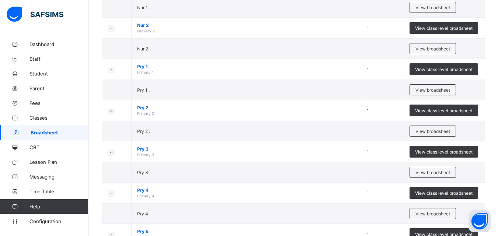
scroll to position [111, 0]
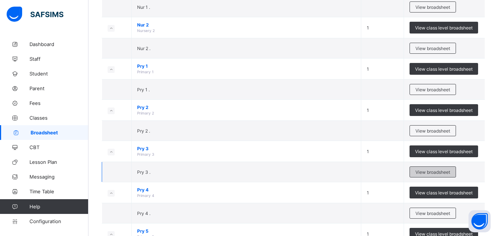
click at [446, 169] on span "View broadsheet" at bounding box center [432, 172] width 35 height 6
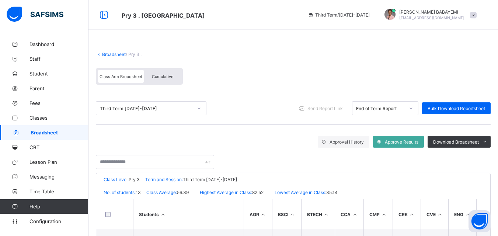
drag, startPoint x: 161, startPoint y: 77, endPoint x: 337, endPoint y: 90, distance: 176.2
click at [161, 77] on span "Cumulative" at bounding box center [162, 76] width 21 height 5
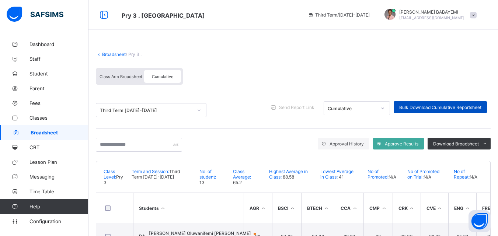
click at [442, 107] on span "Bulk Download Cumulative Reportsheet" at bounding box center [440, 108] width 82 height 6
click at [438, 109] on span "Bulk Download Cumulative Reportsheet" at bounding box center [440, 108] width 82 height 6
click at [119, 55] on link "Broadsheet" at bounding box center [114, 55] width 24 height 6
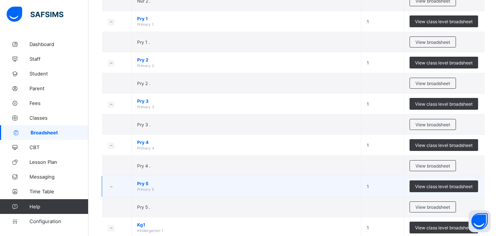
scroll to position [184, 0]
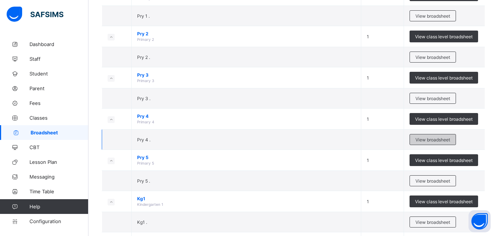
click at [450, 139] on span "View broadsheet" at bounding box center [432, 140] width 35 height 6
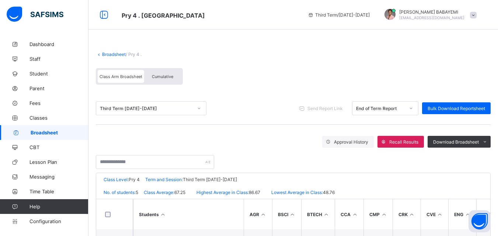
drag, startPoint x: 158, startPoint y: 78, endPoint x: 166, endPoint y: 81, distance: 8.9
click at [158, 78] on span "Cumulative" at bounding box center [162, 76] width 21 height 5
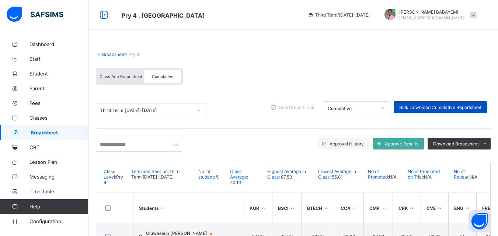
click at [447, 106] on span "Bulk Download Cumulative Reportsheet" at bounding box center [440, 108] width 82 height 6
click at [114, 52] on link "Broadsheet" at bounding box center [114, 55] width 24 height 6
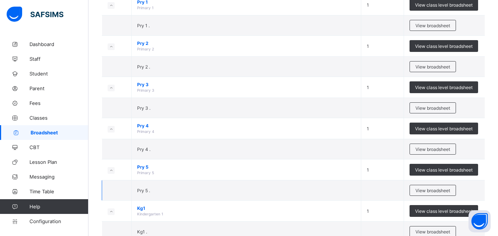
scroll to position [240, 0]
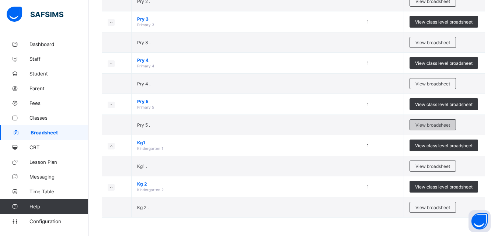
click at [438, 125] on span "View broadsheet" at bounding box center [432, 125] width 35 height 6
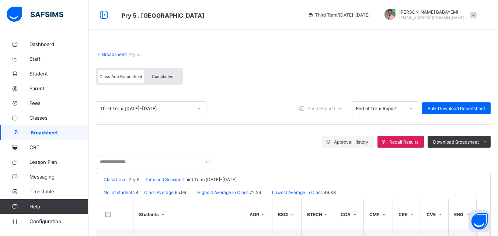
click at [163, 74] on span "Cumulative" at bounding box center [162, 76] width 21 height 5
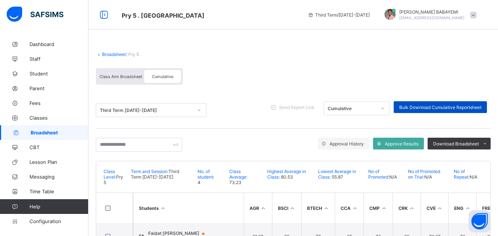
click at [437, 105] on span "Bulk Download Cumulative Reportsheet" at bounding box center [440, 108] width 82 height 6
click at [111, 53] on link "Broadsheet" at bounding box center [114, 55] width 24 height 6
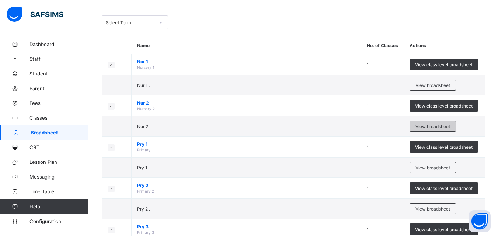
scroll to position [240, 0]
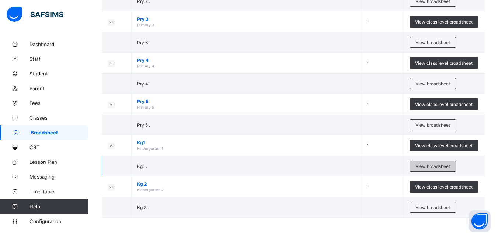
click at [445, 165] on span "View broadsheet" at bounding box center [432, 167] width 35 height 6
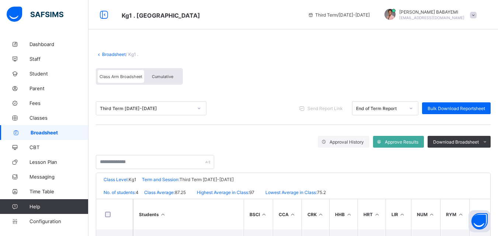
click at [158, 77] on span "Cumulative" at bounding box center [162, 76] width 21 height 5
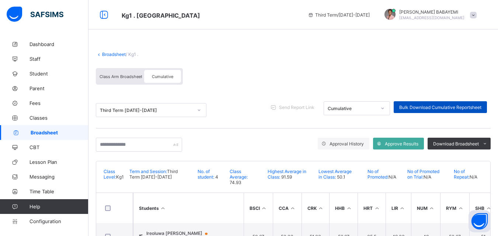
click at [440, 106] on span "Bulk Download Cumulative Reportsheet" at bounding box center [440, 108] width 82 height 6
click at [116, 56] on link "Broadsheet" at bounding box center [114, 55] width 24 height 6
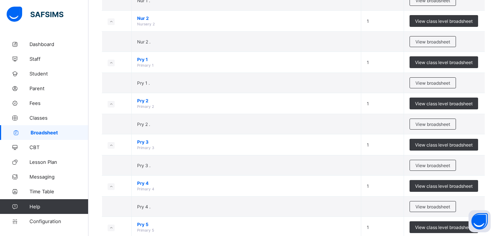
scroll to position [240, 0]
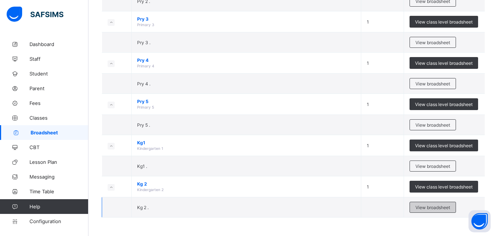
click at [420, 207] on span "View broadsheet" at bounding box center [432, 208] width 35 height 6
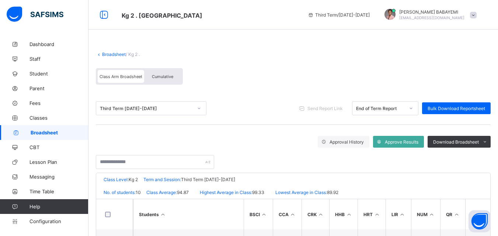
click at [168, 78] on span "Cumulative" at bounding box center [162, 76] width 21 height 5
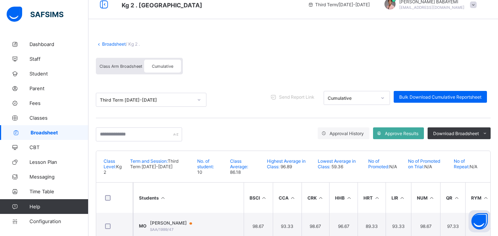
scroll to position [8, 0]
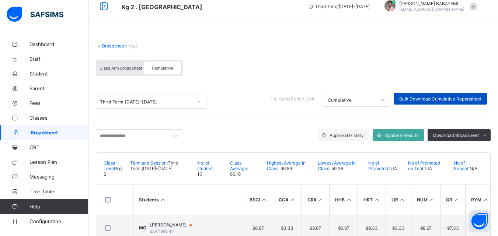
click at [438, 98] on span "Bulk Download Cumulative Reportsheet" at bounding box center [440, 99] width 82 height 6
click at [110, 46] on link "Broadsheet" at bounding box center [114, 46] width 24 height 6
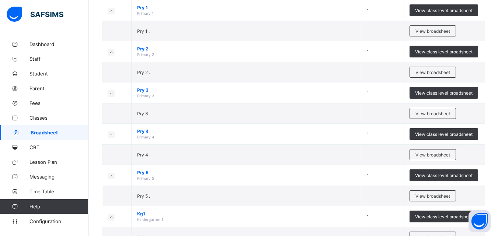
scroll to position [240, 0]
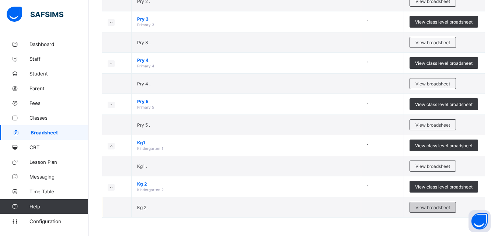
click at [438, 208] on span "View broadsheet" at bounding box center [432, 208] width 35 height 6
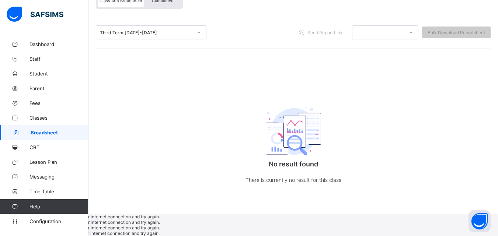
scroll to position [54, 0]
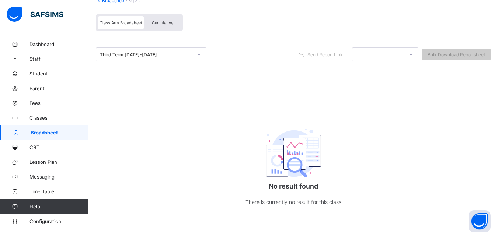
click at [167, 22] on span "Cumulative" at bounding box center [162, 22] width 21 height 5
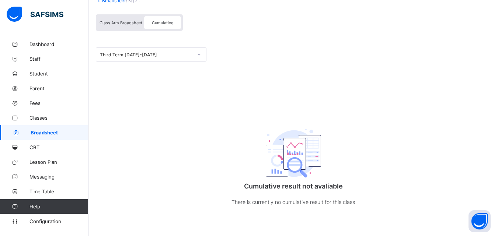
click at [123, 24] on span "Class Arm Broadsheet" at bounding box center [120, 22] width 43 height 5
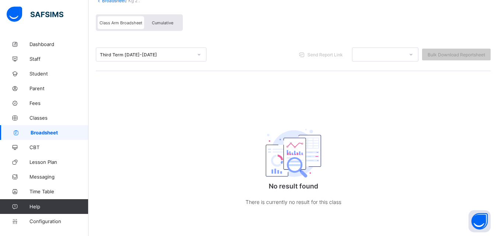
click at [168, 24] on span "Cumulative" at bounding box center [162, 22] width 21 height 5
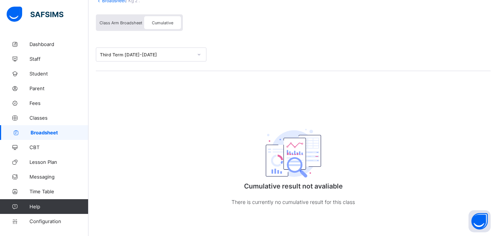
click at [120, 22] on span "Class Arm Broadsheet" at bounding box center [120, 22] width 43 height 5
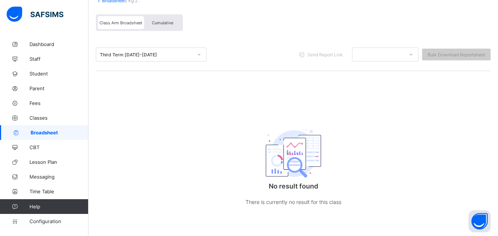
click at [153, 22] on span "Cumulative" at bounding box center [162, 22] width 21 height 5
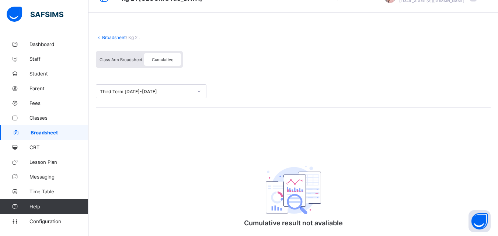
scroll to position [0, 0]
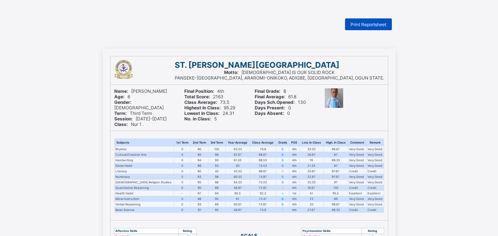
click at [373, 22] on span "Print Reportsheet" at bounding box center [368, 25] width 36 height 6
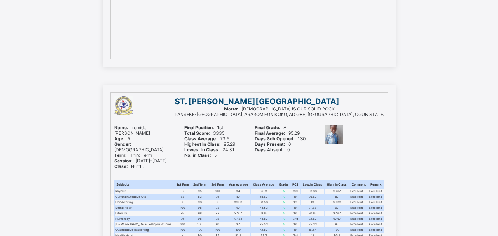
scroll to position [847, 0]
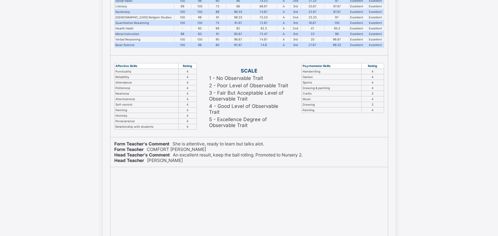
scroll to position [553, 0]
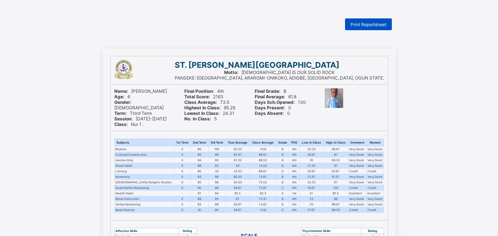
click at [379, 20] on div "Print Reportsheet" at bounding box center [368, 24] width 47 height 12
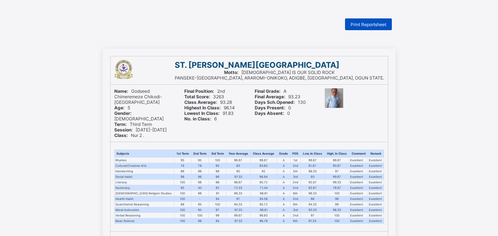
click at [367, 24] on span "Print Reportsheet" at bounding box center [368, 25] width 36 height 6
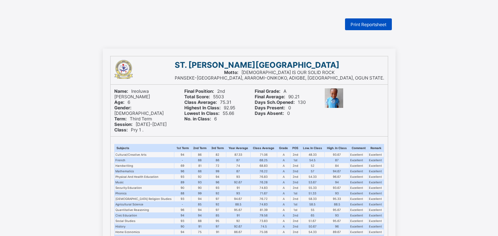
click at [378, 26] on span "Print Reportsheet" at bounding box center [368, 25] width 36 height 6
click at [378, 24] on span "Print Reportsheet" at bounding box center [368, 25] width 36 height 6
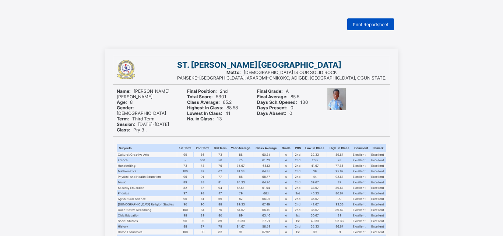
click at [366, 24] on span "Print Reportsheet" at bounding box center [371, 25] width 36 height 6
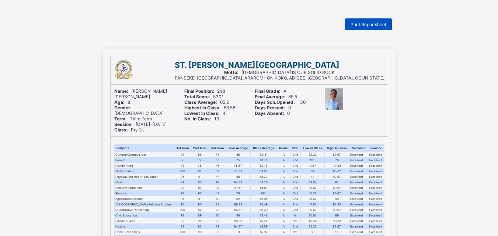
click at [369, 22] on span "Print Reportsheet" at bounding box center [368, 25] width 36 height 6
click at [371, 25] on span "Print Reportsheet" at bounding box center [368, 25] width 36 height 6
click at [365, 25] on span "Print Reportsheet" at bounding box center [368, 25] width 36 height 6
click at [365, 20] on div "Print Reportsheet" at bounding box center [368, 24] width 47 height 12
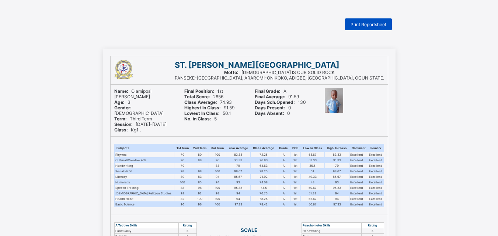
click at [362, 24] on span "Print Reportsheet" at bounding box center [368, 25] width 36 height 6
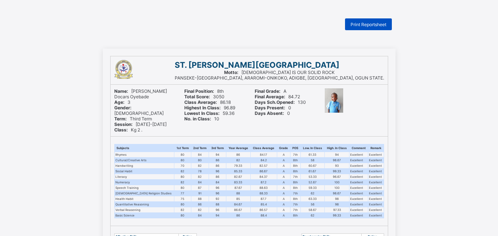
click at [379, 24] on span "Print Reportsheet" at bounding box center [368, 25] width 36 height 6
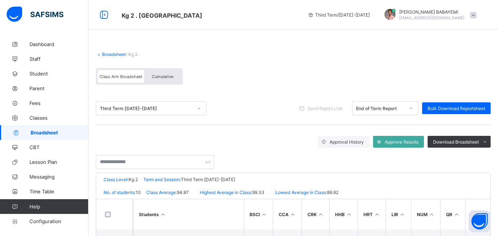
click at [164, 77] on span "Cumulative" at bounding box center [162, 76] width 21 height 5
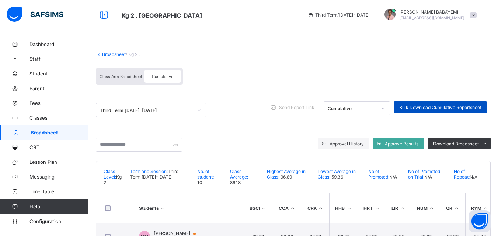
click at [420, 107] on span "Bulk Download Cumulative Reportsheet" at bounding box center [440, 108] width 82 height 6
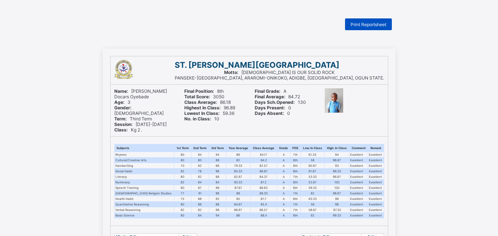
click at [368, 27] on div "Print Reportsheet" at bounding box center [368, 24] width 47 height 12
